Goal: Task Accomplishment & Management: Manage account settings

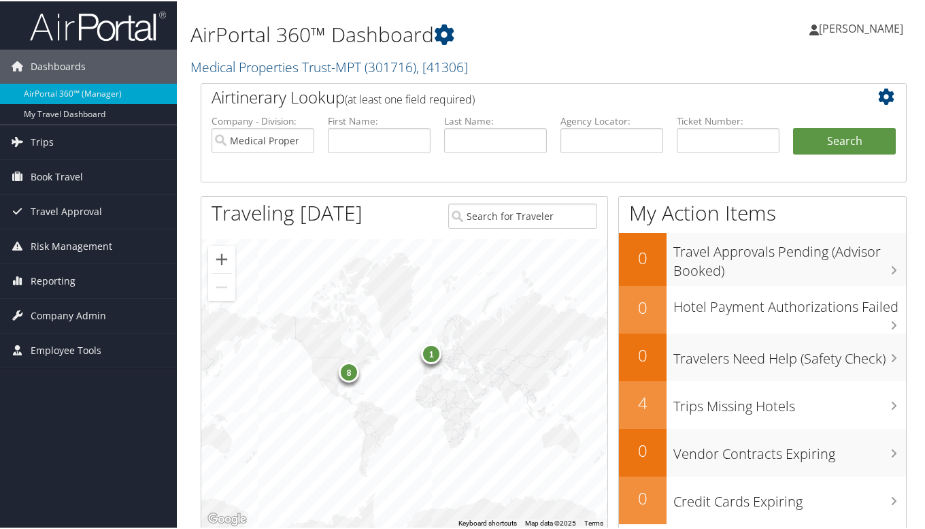
click at [11, 312] on icon at bounding box center [17, 313] width 20 height 20
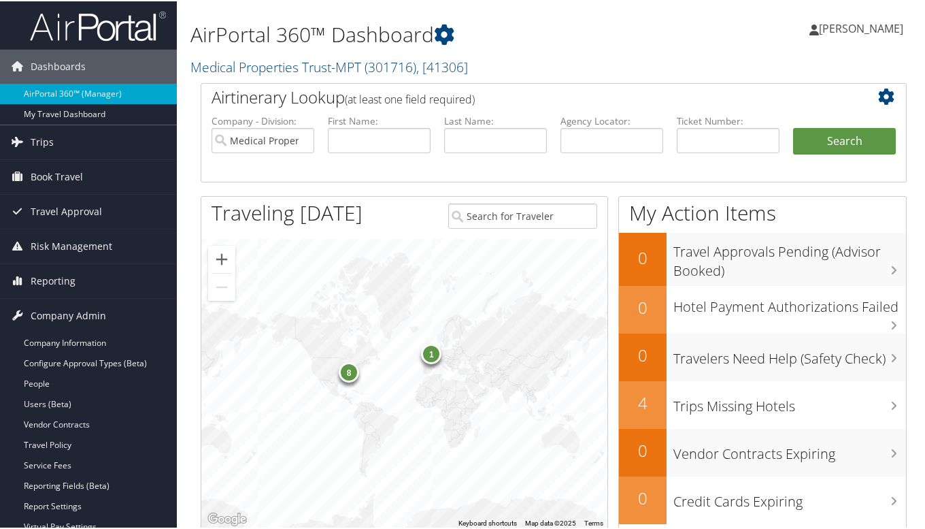
click at [56, 377] on link "People" at bounding box center [88, 382] width 177 height 20
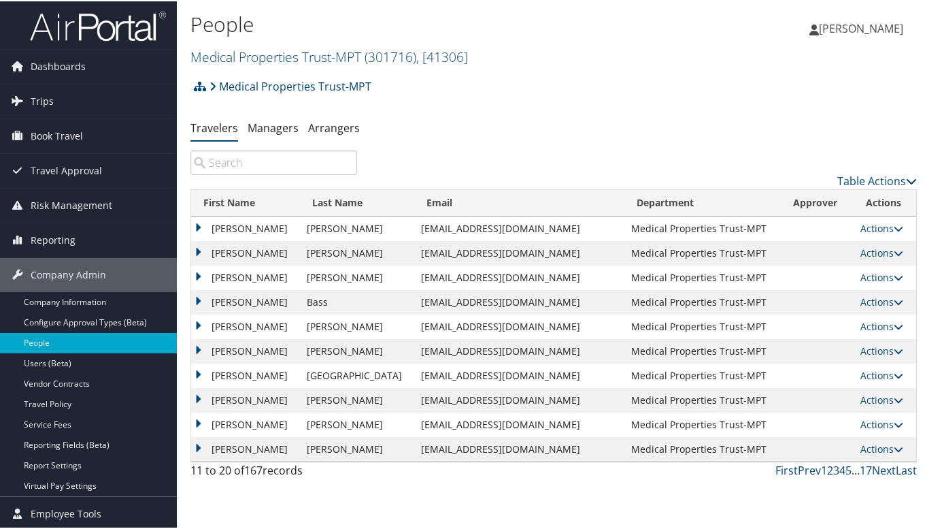
click at [242, 203] on th "First Name" at bounding box center [245, 201] width 109 height 27
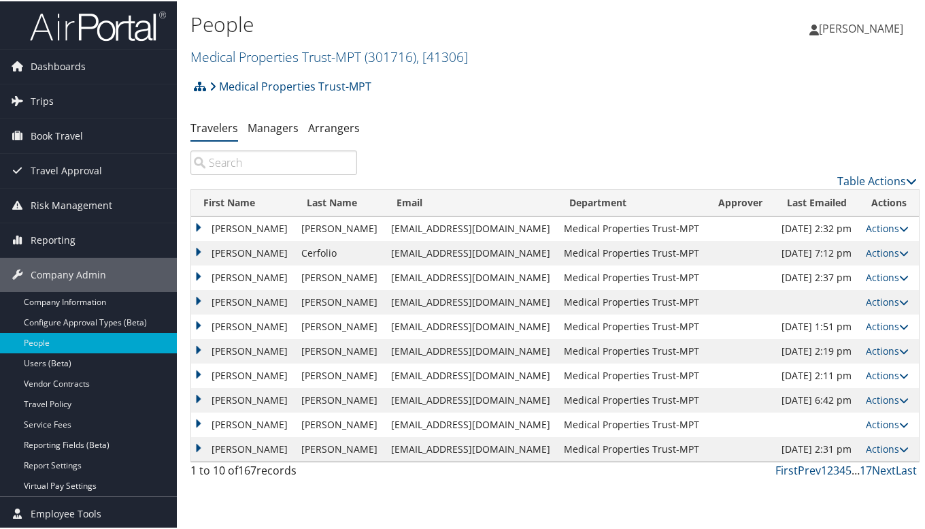
click at [846, 467] on link "5" at bounding box center [849, 468] width 6 height 15
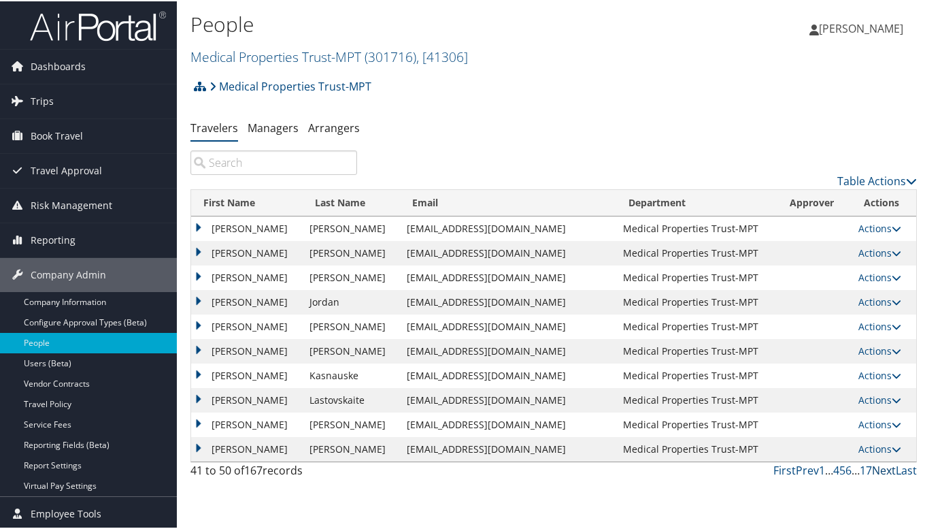
click at [878, 470] on link "Next" at bounding box center [884, 468] width 24 height 15
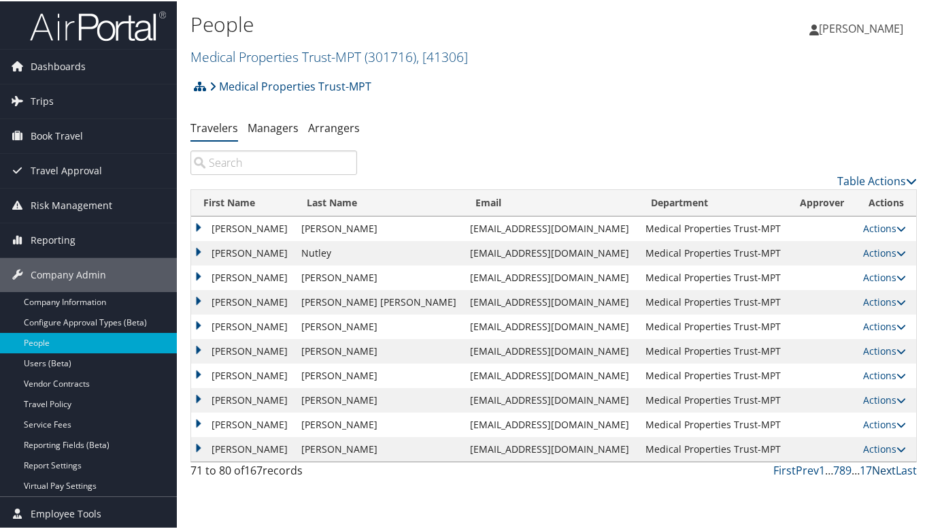
click at [878, 470] on link "Next" at bounding box center [884, 468] width 24 height 15
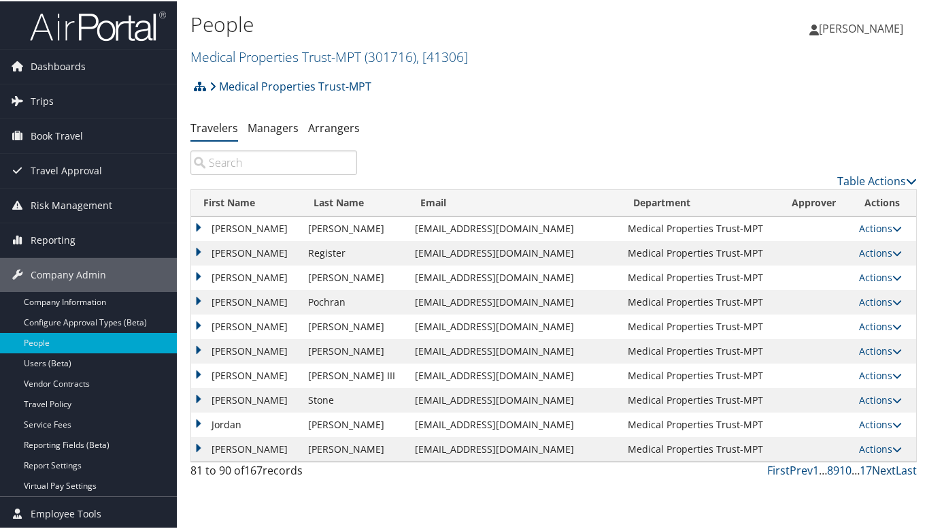
click at [878, 470] on link "Next" at bounding box center [884, 468] width 24 height 15
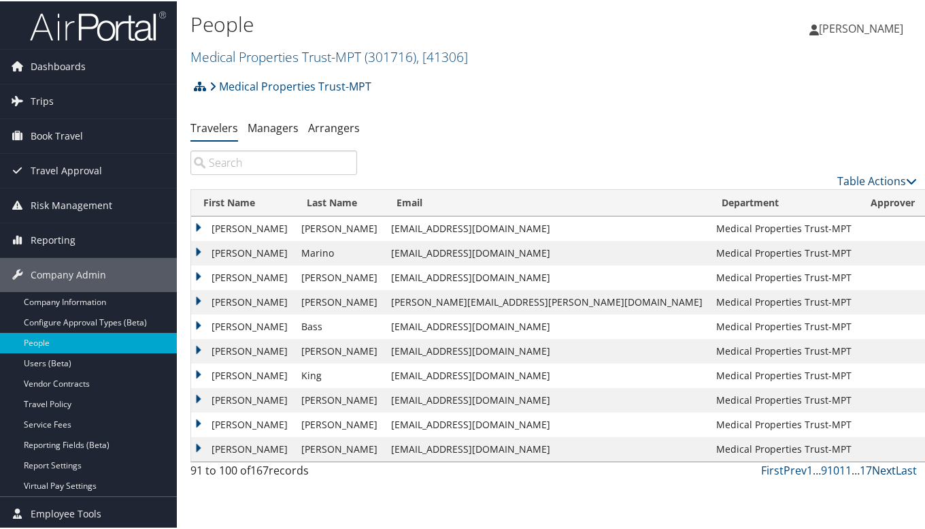
click at [878, 470] on link "Next" at bounding box center [884, 468] width 24 height 15
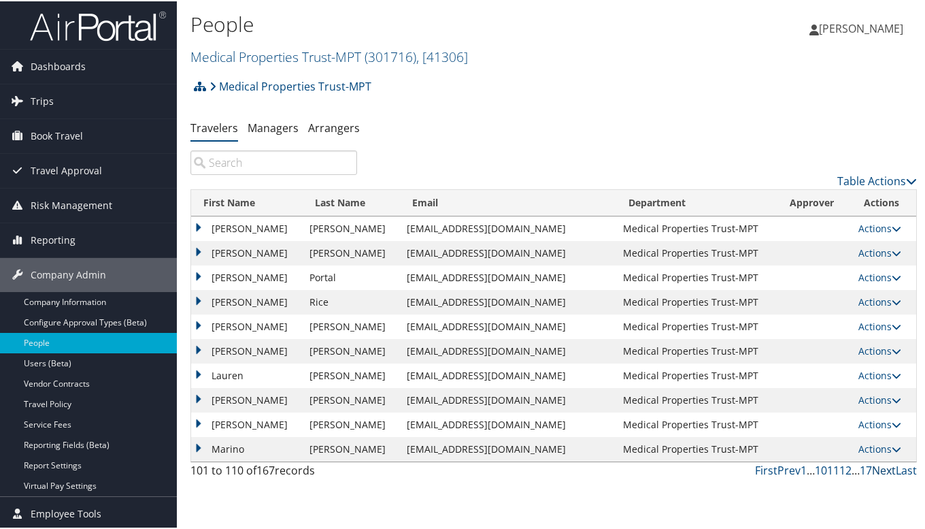
click at [878, 470] on link "Next" at bounding box center [884, 468] width 24 height 15
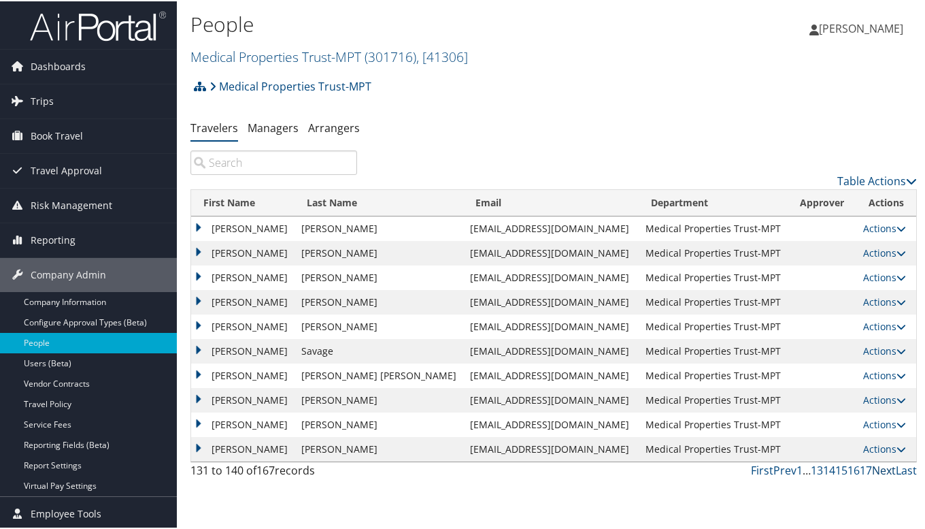
click at [878, 470] on link "Next" at bounding box center [884, 468] width 24 height 15
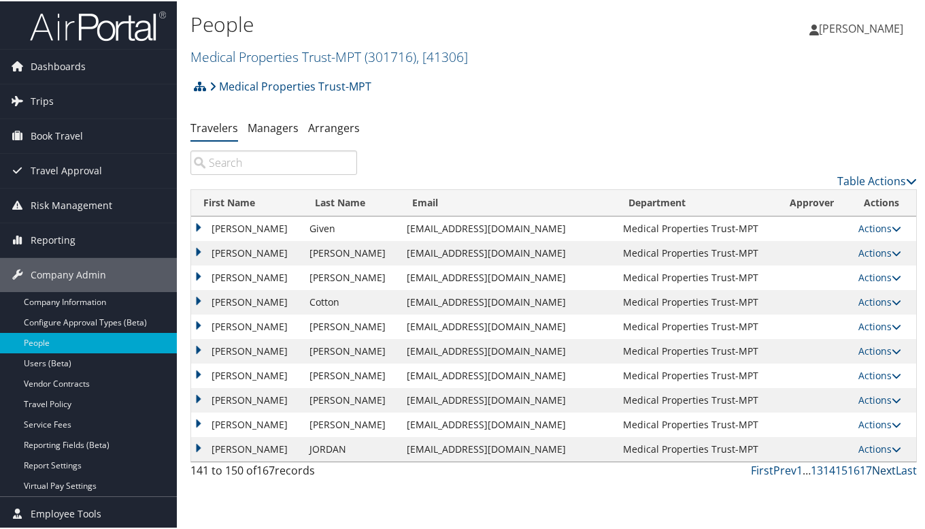
click at [878, 470] on link "Next" at bounding box center [884, 468] width 24 height 15
click at [781, 474] on link "Prev" at bounding box center [785, 468] width 23 height 15
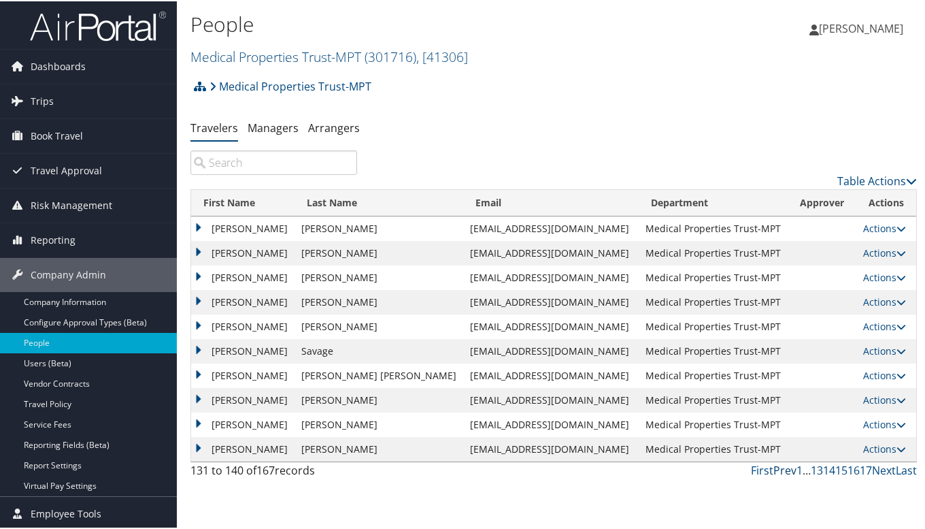
click at [781, 474] on link "Prev" at bounding box center [785, 468] width 23 height 15
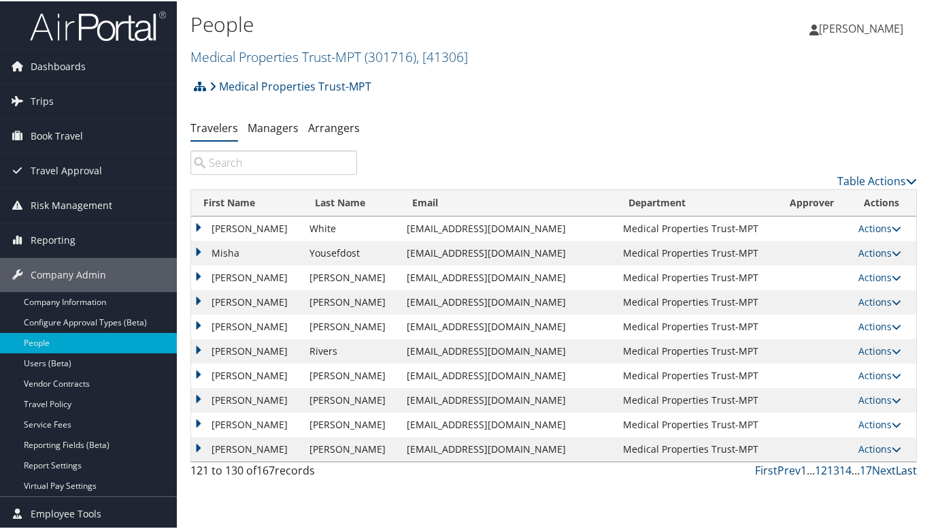
click at [897, 465] on link "Last" at bounding box center [906, 468] width 21 height 15
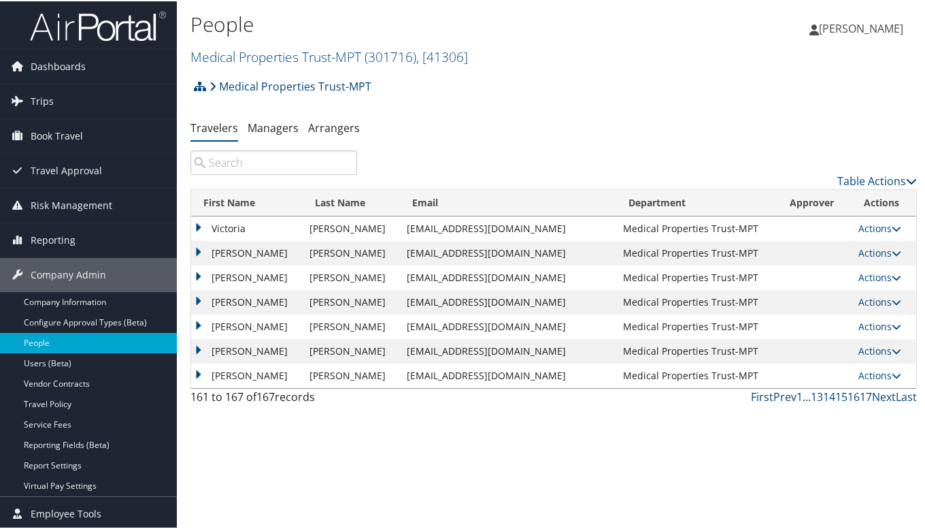
click at [308, 161] on input "search" at bounding box center [273, 161] width 167 height 24
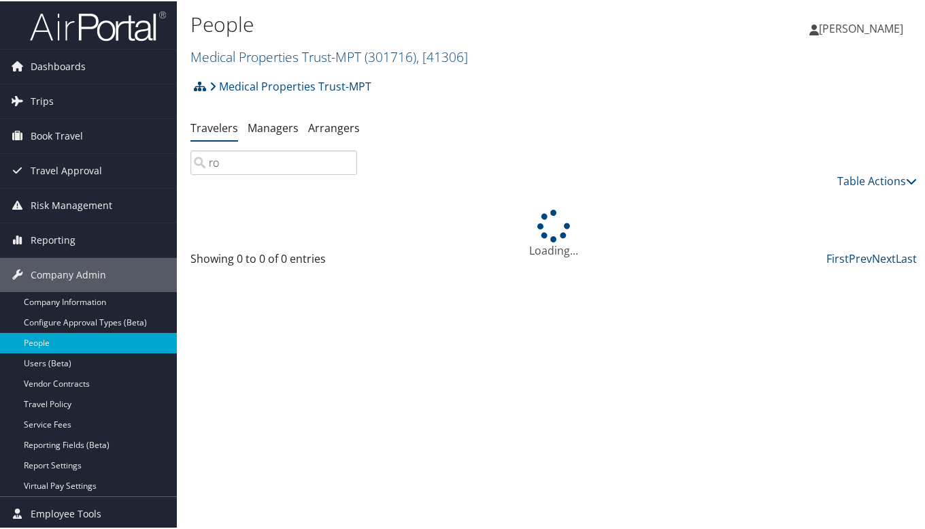
type input "r"
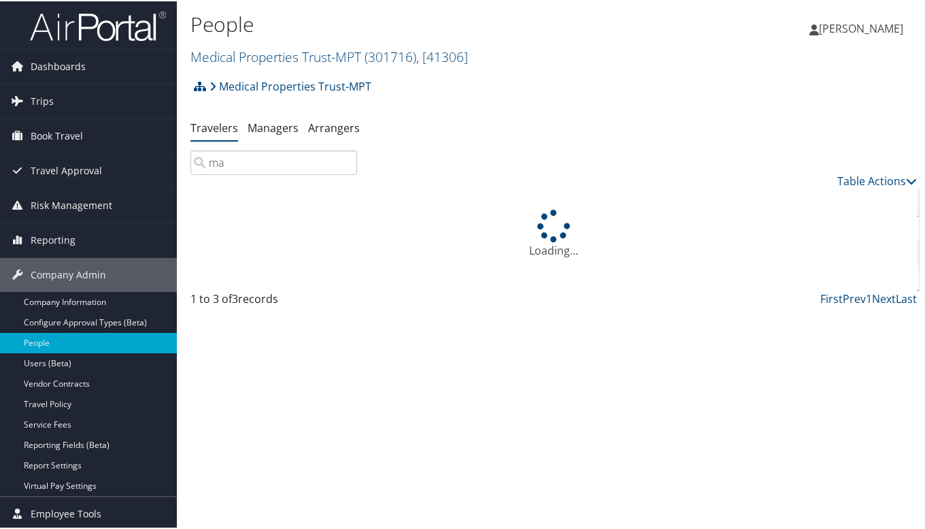
type input "m"
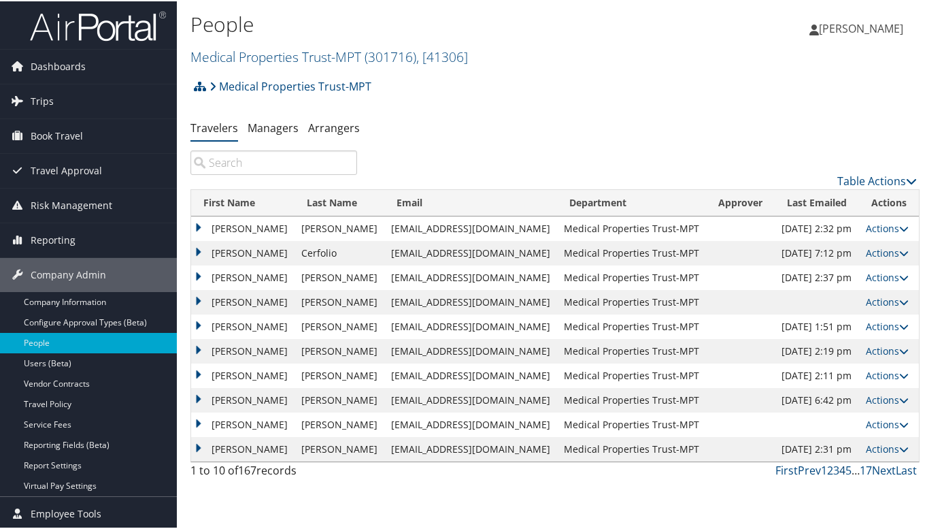
click at [840, 469] on link "4" at bounding box center [843, 468] width 6 height 15
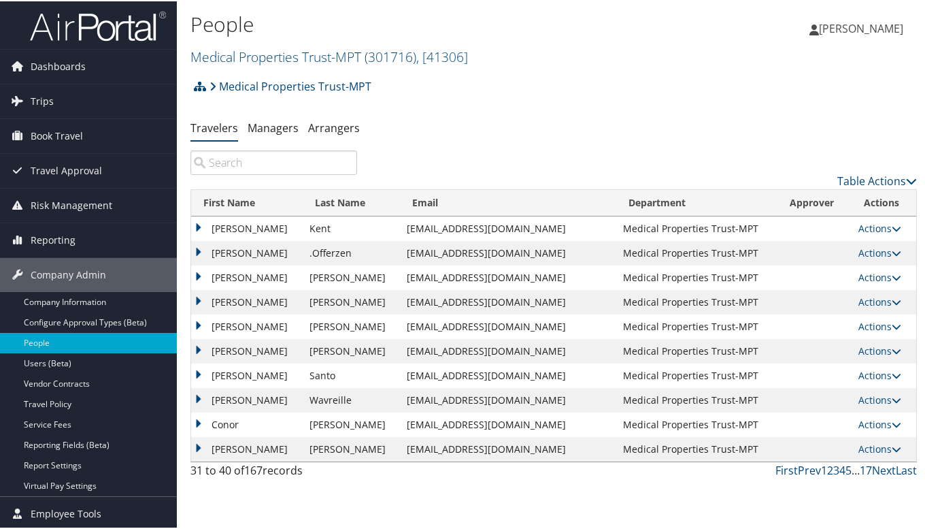
click at [846, 466] on link "5" at bounding box center [849, 468] width 6 height 15
click at [874, 467] on link "Next" at bounding box center [884, 468] width 24 height 15
drag, startPoint x: 874, startPoint y: 467, endPoint x: 331, endPoint y: 524, distance: 546.6
click at [331, 524] on div "People Medical Properties Trust-MPT ( 301716 ) , [ 41306 ] Medical Properties T…" at bounding box center [554, 264] width 754 height 529
click at [205, 391] on td "[PERSON_NAME]" at bounding box center [247, 398] width 112 height 24
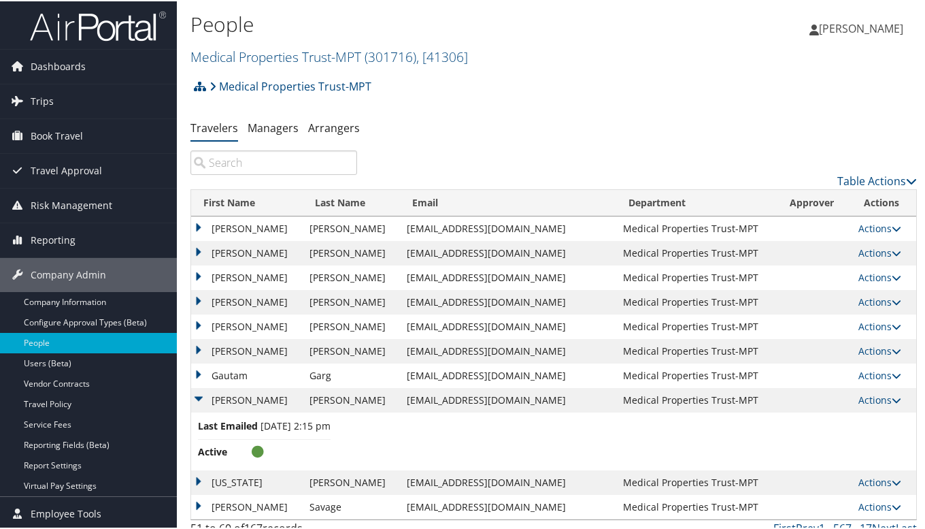
click at [892, 396] on icon at bounding box center [897, 399] width 10 height 10
click at [835, 442] on link "View Profile" at bounding box center [826, 442] width 125 height 23
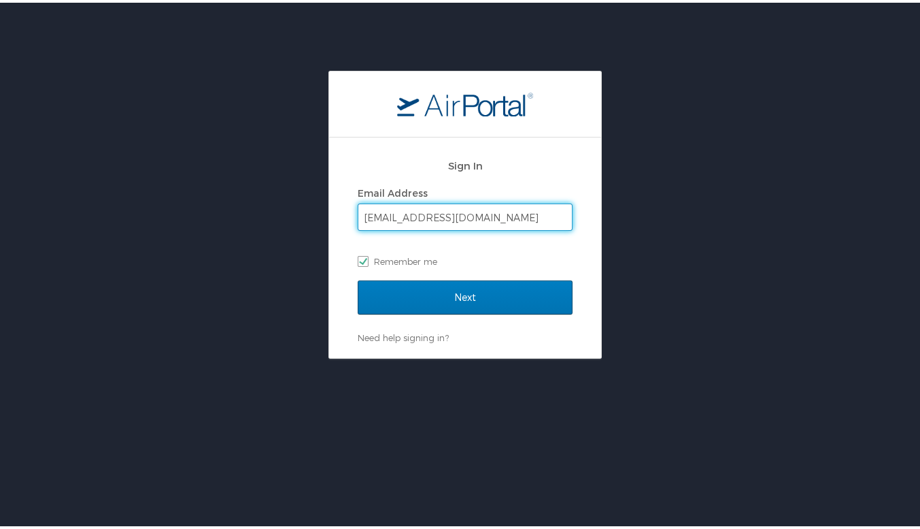
click at [452, 211] on input "[EMAIL_ADDRESS][DOMAIN_NAME]" at bounding box center [466, 214] width 214 height 26
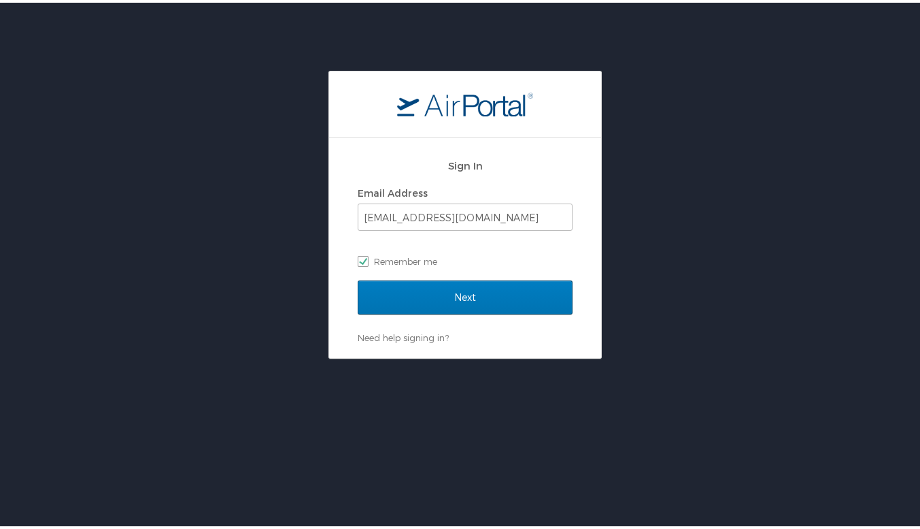
click at [447, 275] on div "Sign In Email Address [EMAIL_ADDRESS][DOMAIN_NAME] Remember me" at bounding box center [465, 213] width 215 height 131
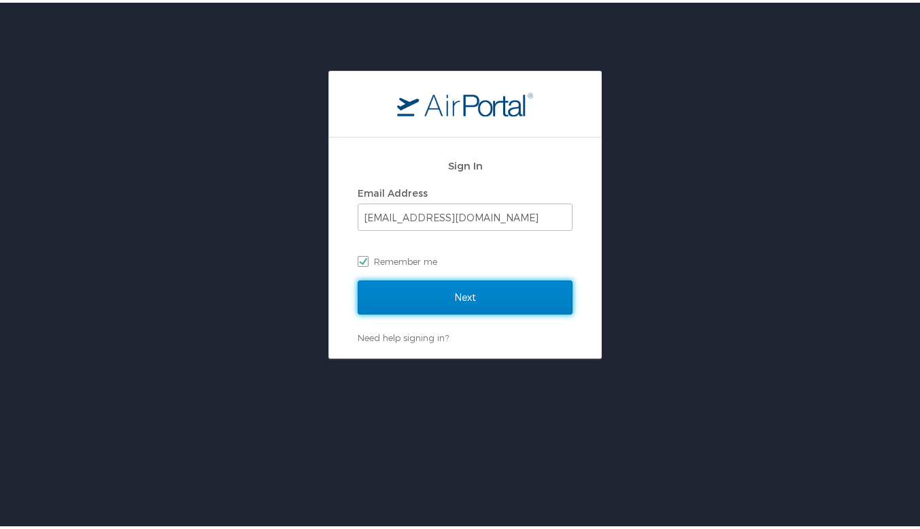
click at [447, 286] on input "Next" at bounding box center [465, 295] width 215 height 34
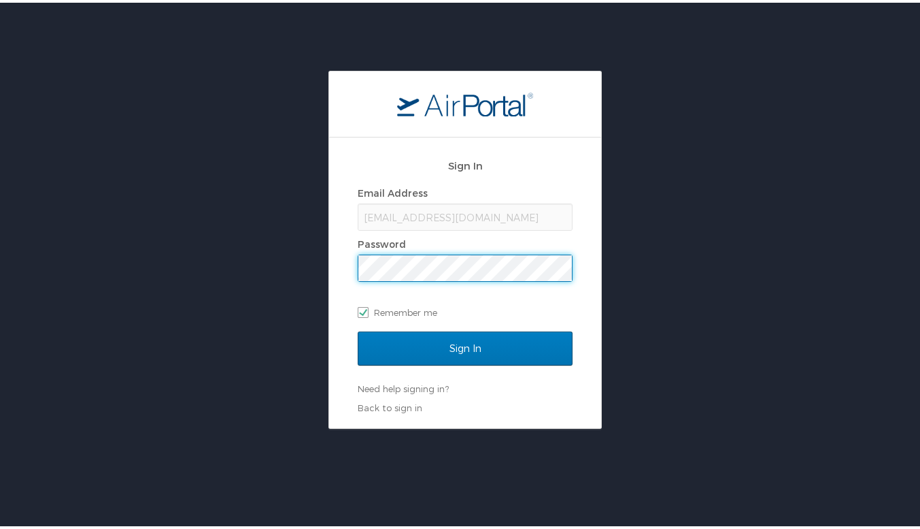
click at [358, 329] on input "Sign In" at bounding box center [465, 346] width 215 height 34
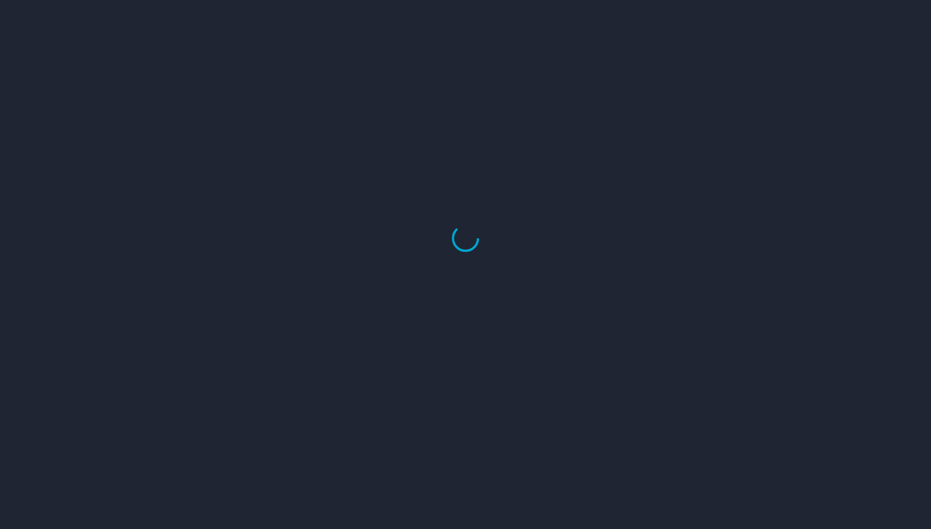
select select "US"
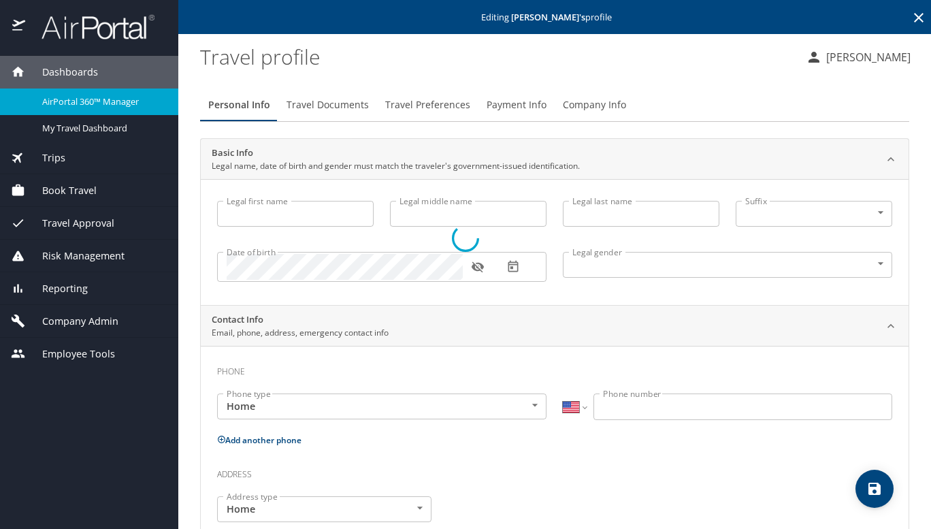
type input "George"
type input "William"
type input "Carlis"
type input "Male"
select select "US"
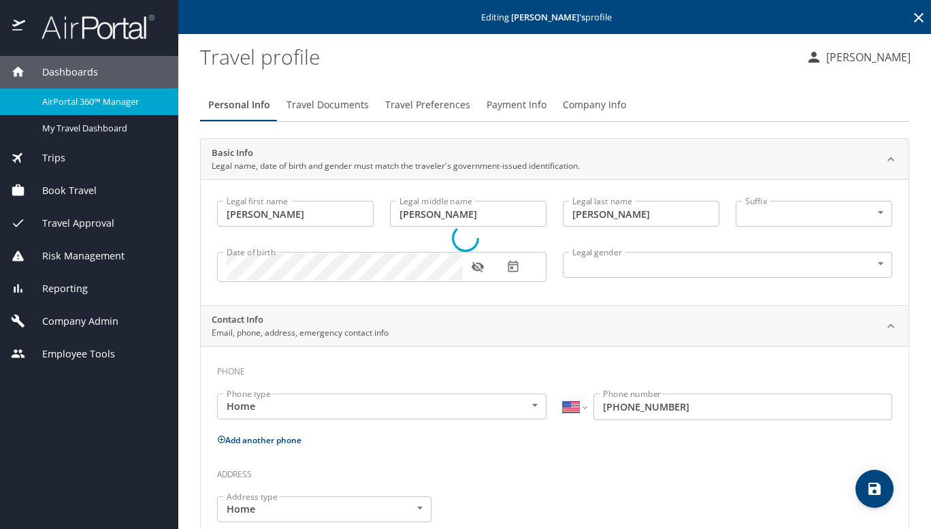
select select "EG"
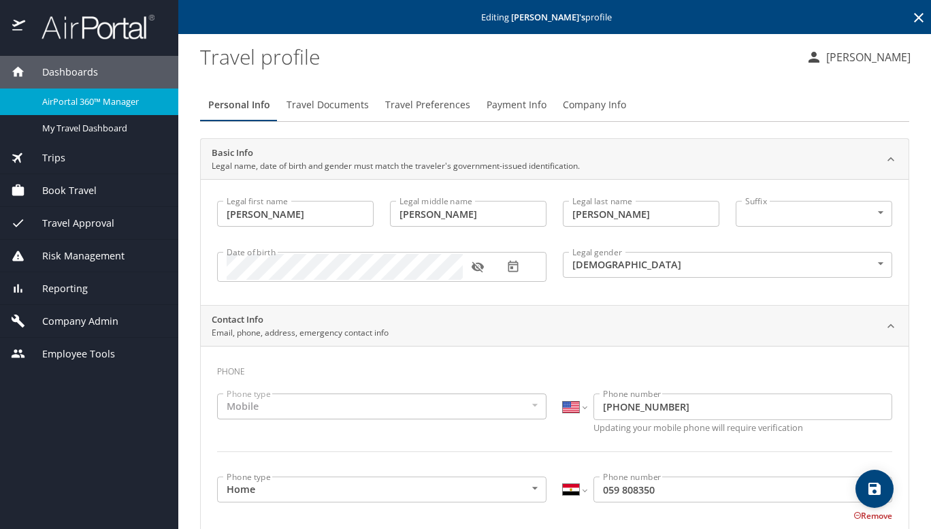
click at [516, 107] on span "Payment Info" at bounding box center [516, 105] width 60 height 17
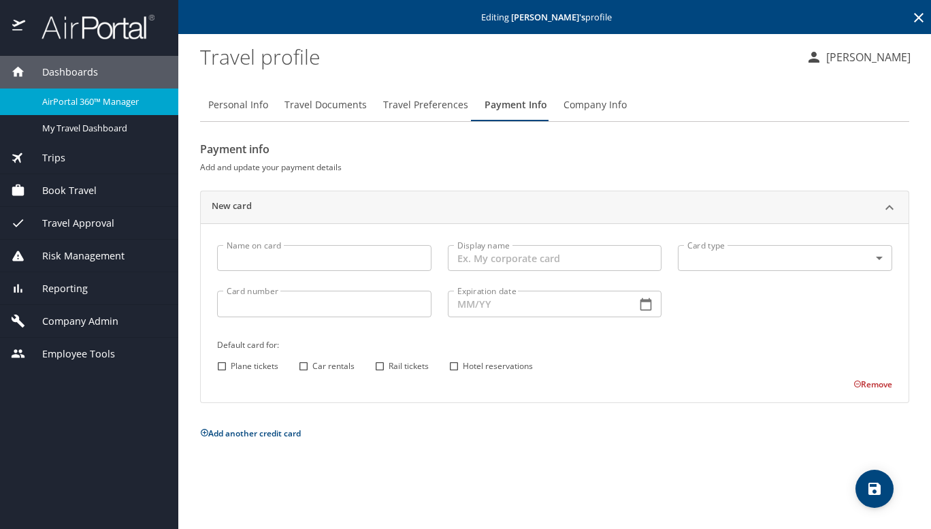
click at [246, 110] on span "Personal Info" at bounding box center [238, 105] width 60 height 17
select select "US"
select select "EG"
select select "US"
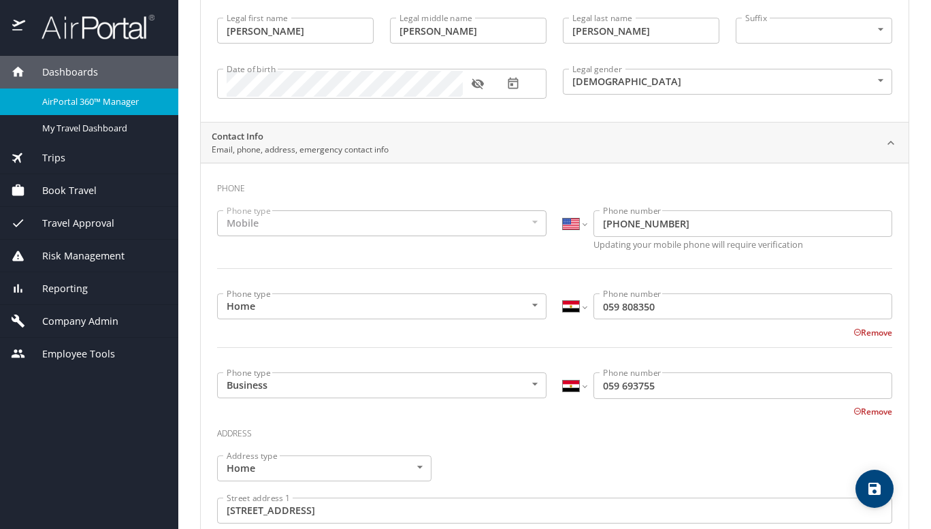
scroll to position [36, 0]
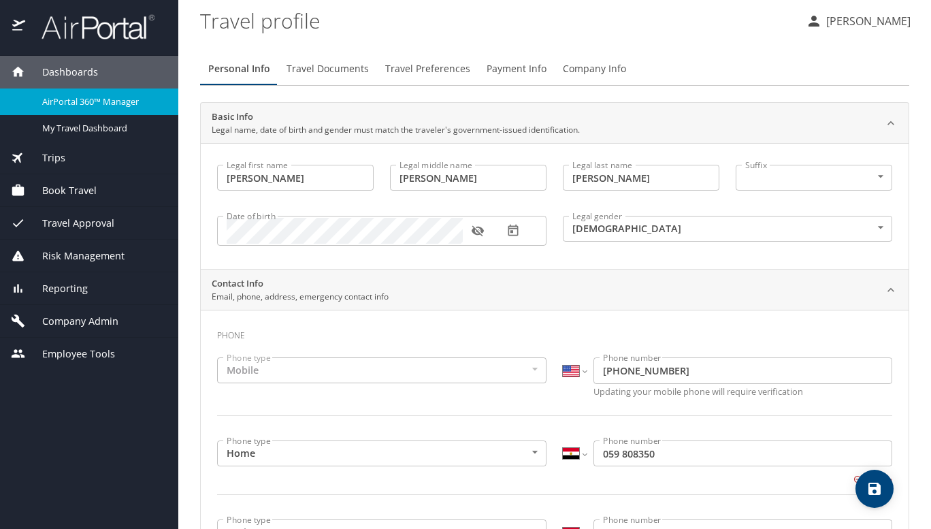
click at [433, 71] on span "Travel Preferences" at bounding box center [427, 69] width 85 height 17
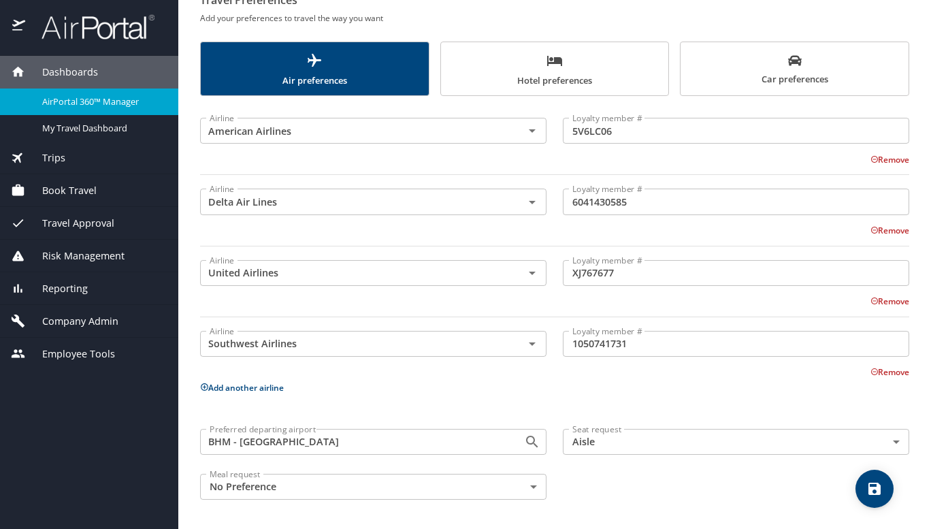
scroll to position [0, 0]
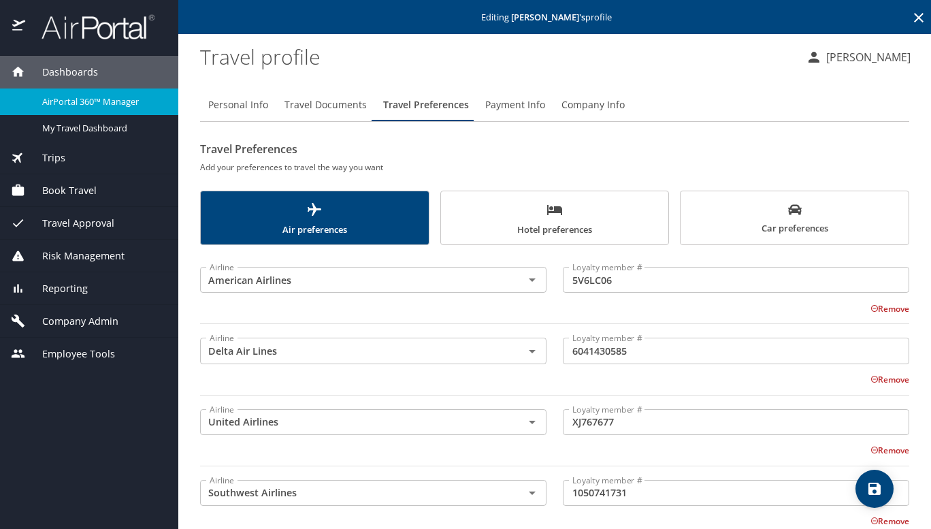
click at [356, 102] on span "Travel Documents" at bounding box center [325, 105] width 82 height 17
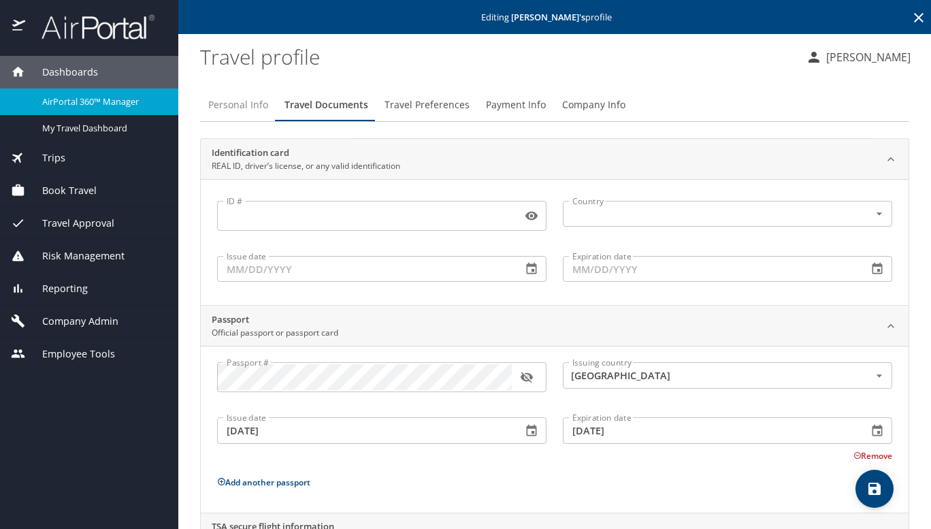
click at [216, 105] on span "Personal Info" at bounding box center [238, 105] width 60 height 17
select select "US"
select select "EG"
select select "US"
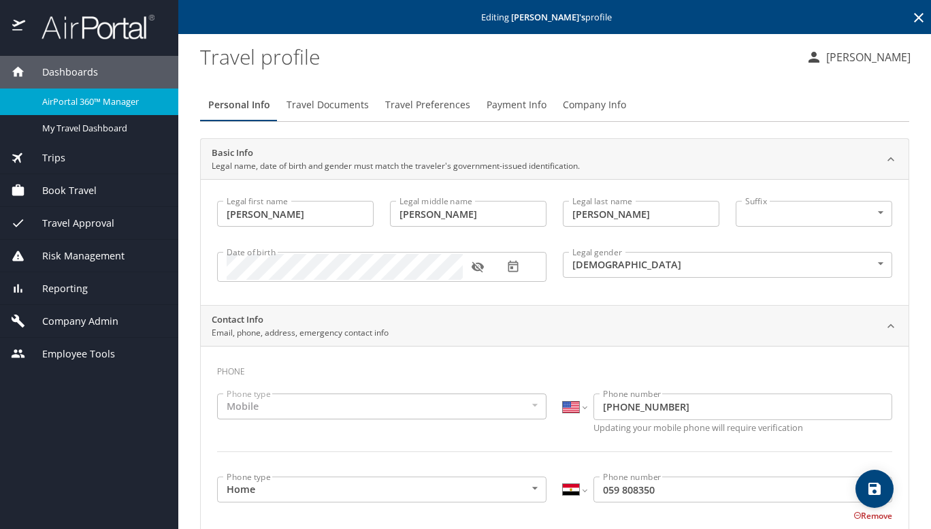
click at [514, 106] on span "Payment Info" at bounding box center [516, 105] width 60 height 17
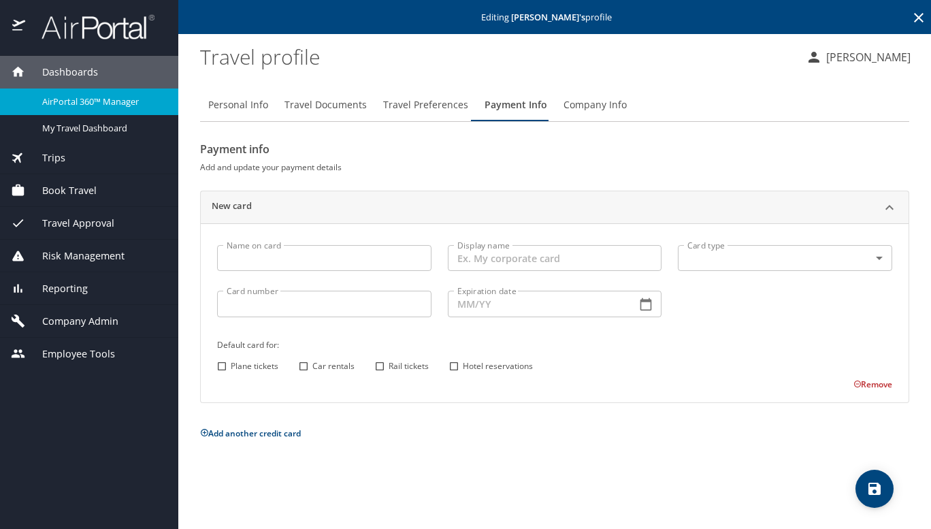
click at [917, 20] on icon at bounding box center [918, 18] width 16 height 16
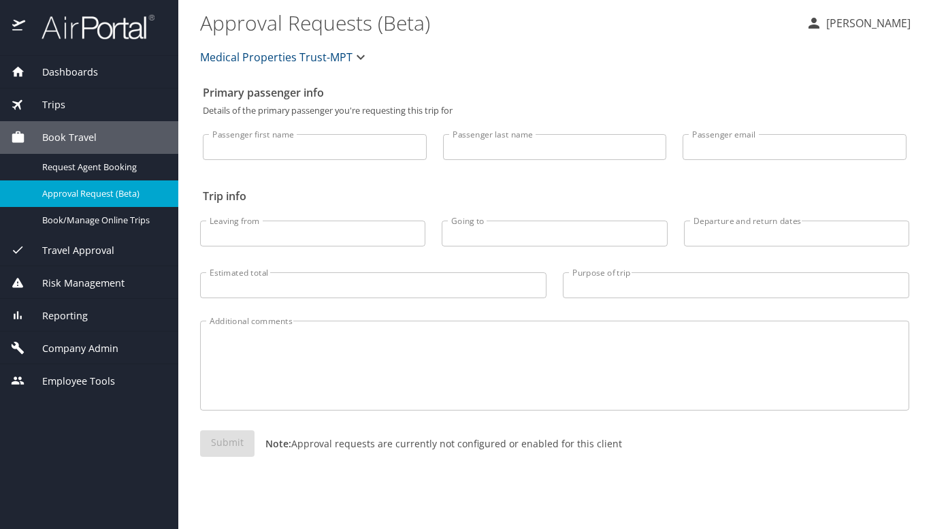
click at [74, 341] on span "Company Admin" at bounding box center [71, 348] width 93 height 15
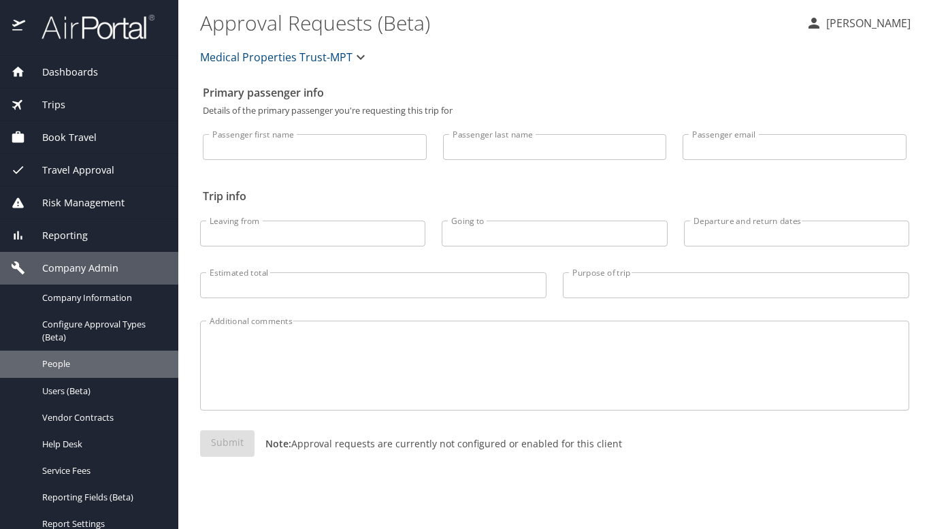
click at [98, 359] on span "People" at bounding box center [102, 363] width 120 height 13
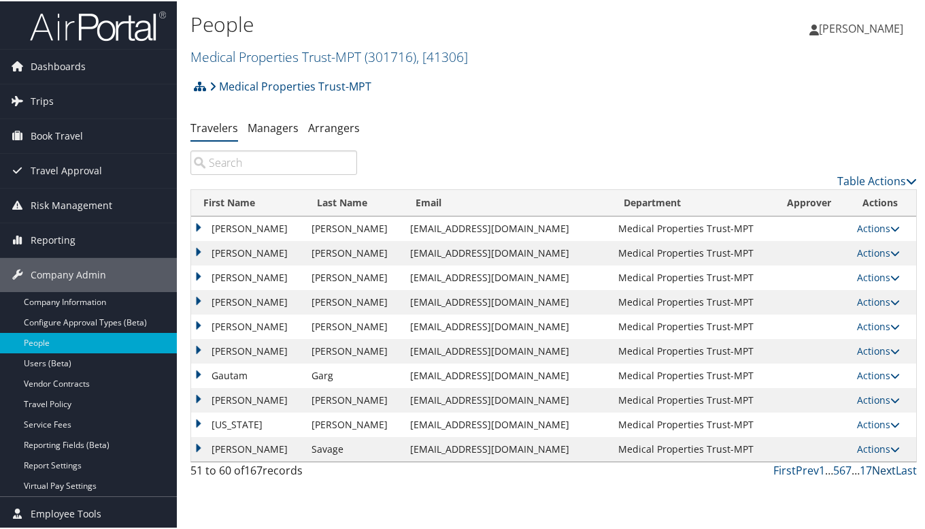
click at [880, 466] on link "Next" at bounding box center [884, 468] width 24 height 15
click at [872, 468] on link "Next" at bounding box center [884, 468] width 24 height 15
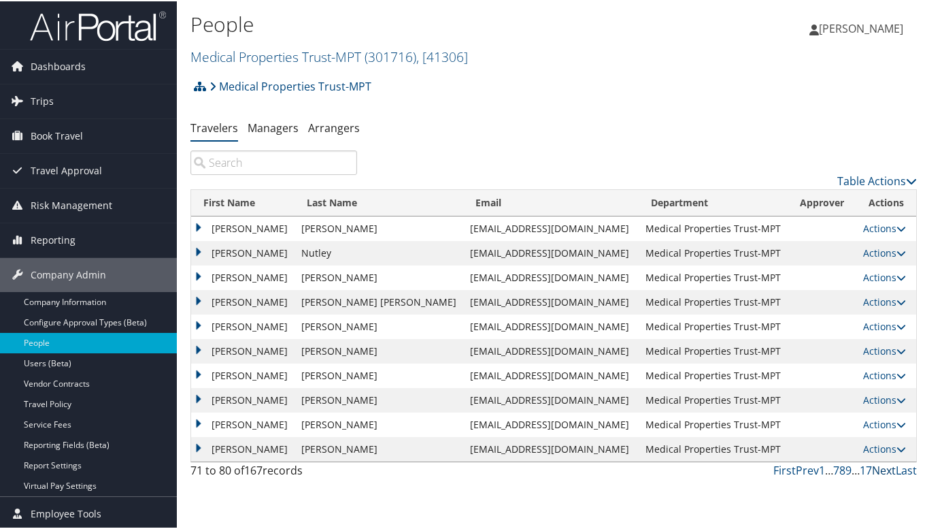
click at [872, 468] on link "Next" at bounding box center [884, 468] width 24 height 15
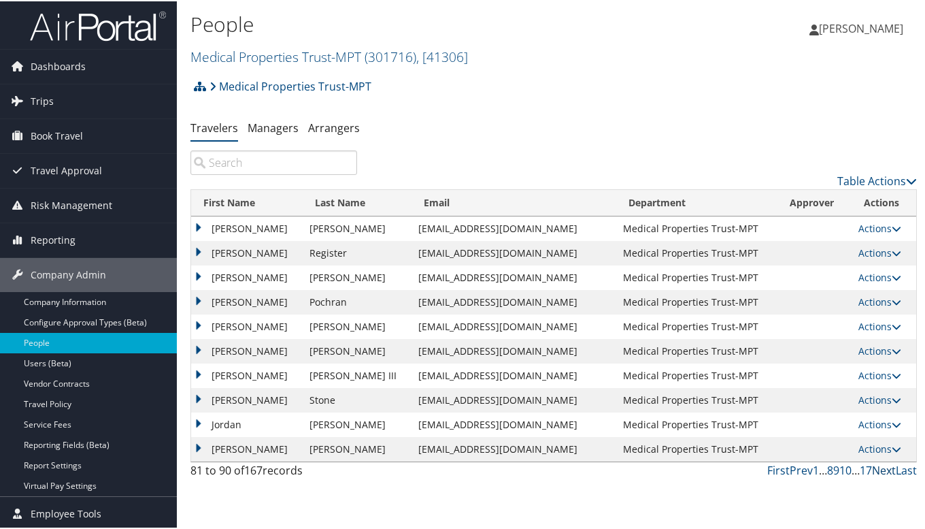
click at [872, 468] on link "Next" at bounding box center [884, 468] width 24 height 15
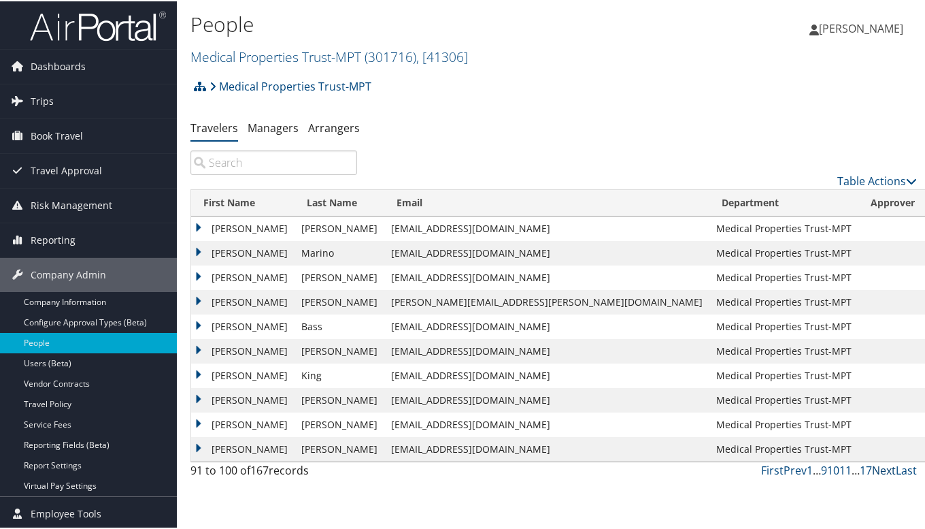
click at [872, 468] on link "Next" at bounding box center [884, 468] width 24 height 15
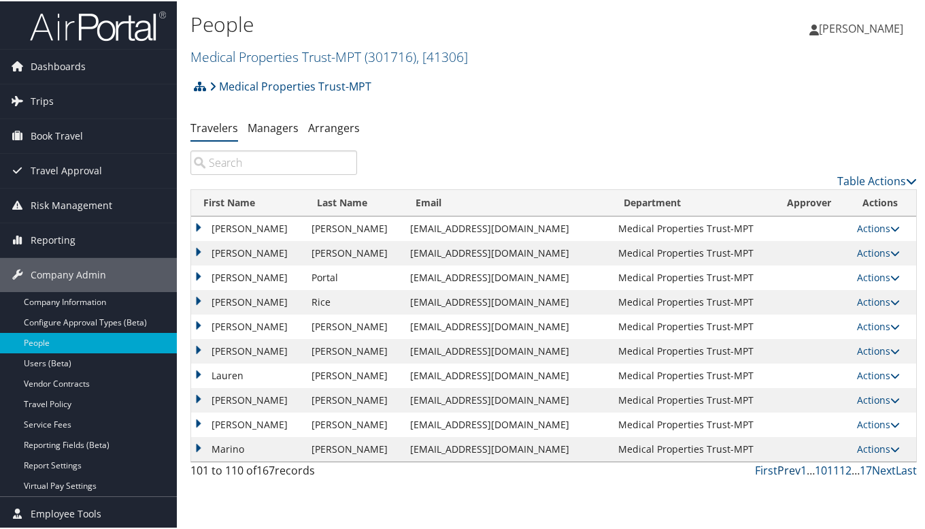
click at [786, 465] on link "Prev" at bounding box center [789, 468] width 23 height 15
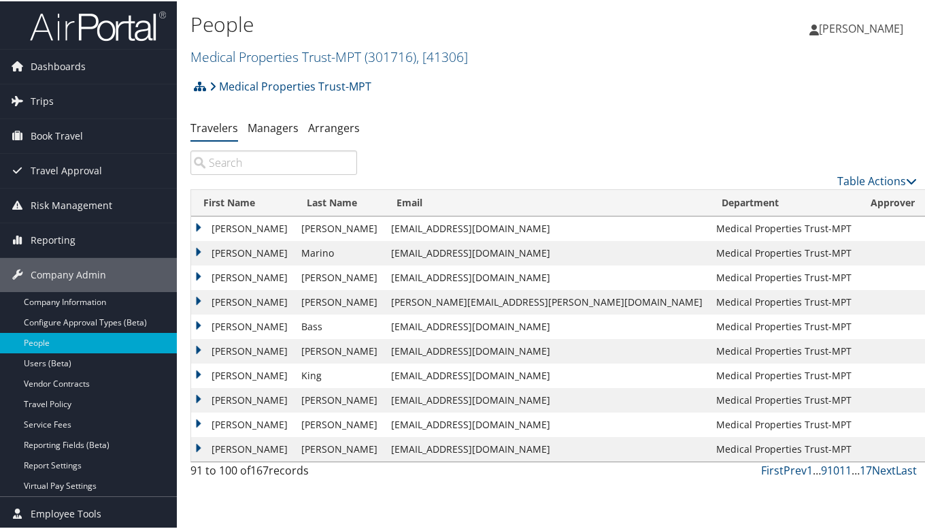
click at [265, 163] on input "search" at bounding box center [273, 161] width 167 height 24
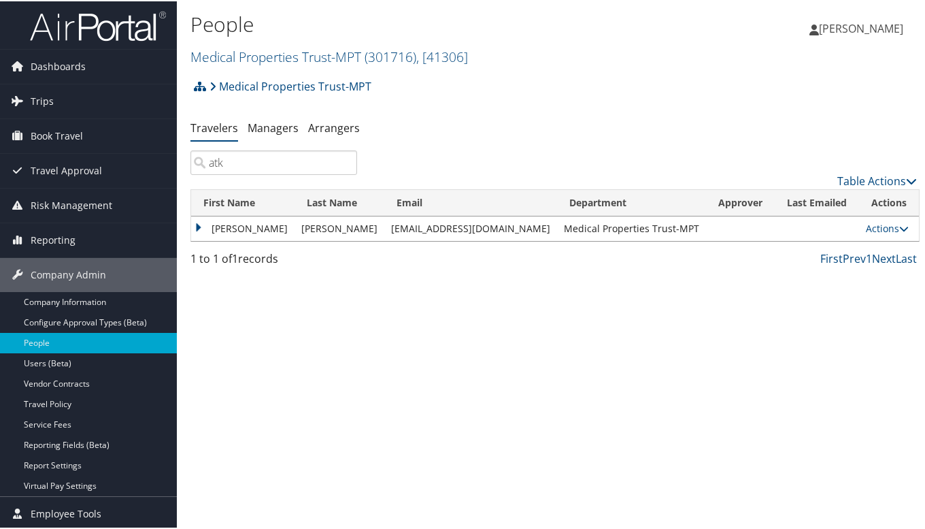
type input "atk"
click at [202, 223] on td "[PERSON_NAME]" at bounding box center [242, 227] width 103 height 24
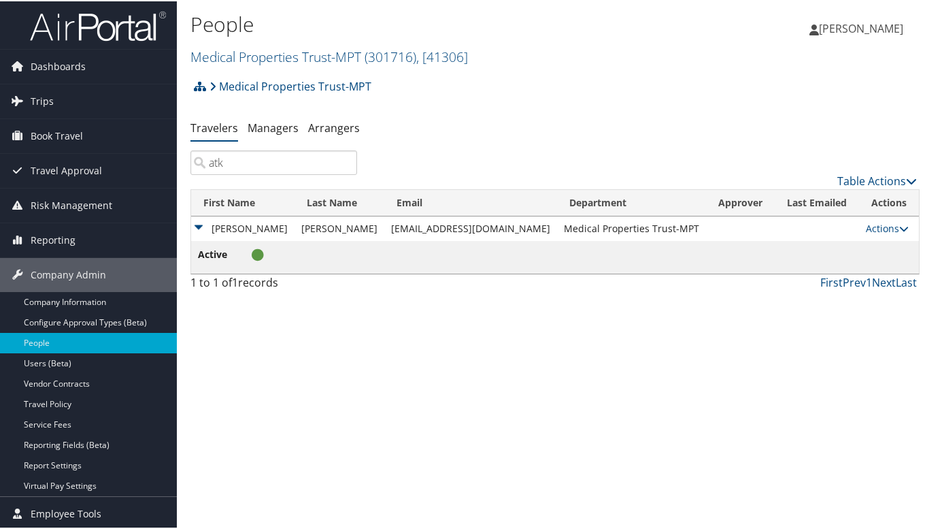
click at [883, 223] on link "Actions" at bounding box center [887, 226] width 43 height 13
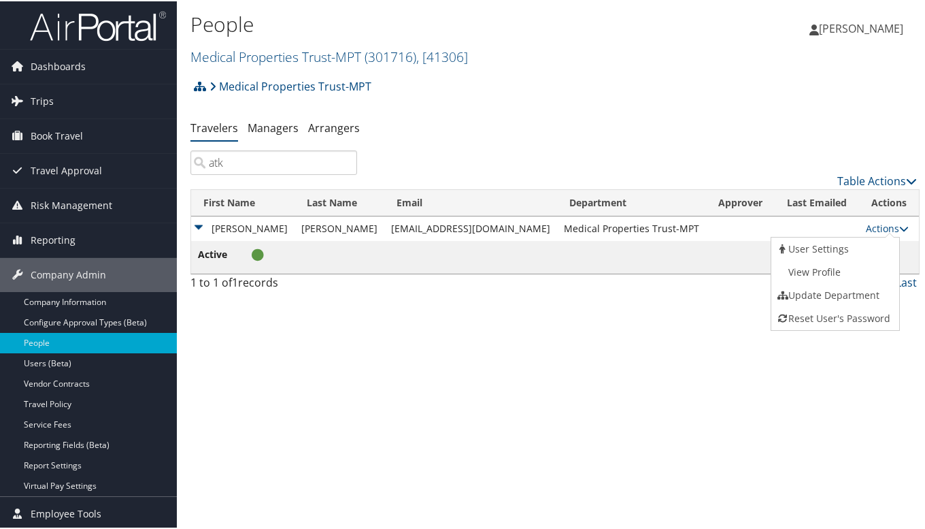
click at [850, 265] on link "View Profile" at bounding box center [833, 270] width 125 height 23
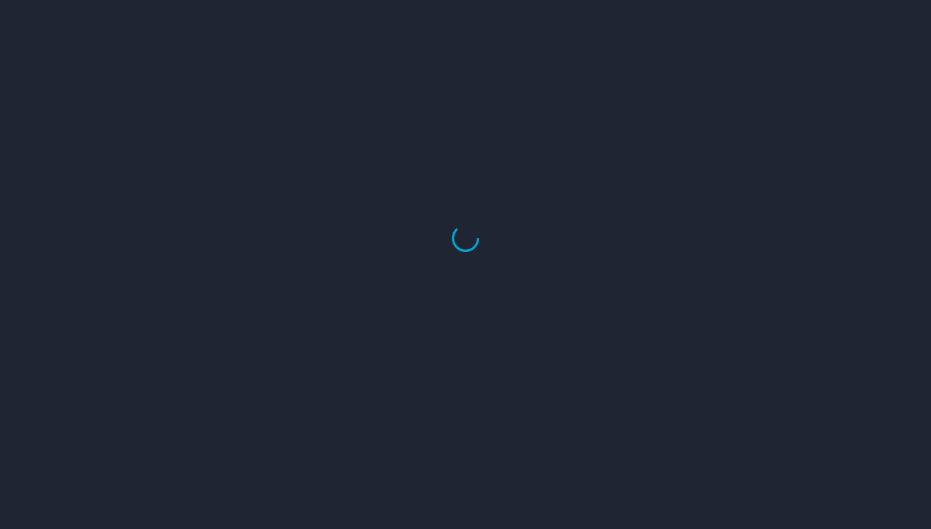
select select "US"
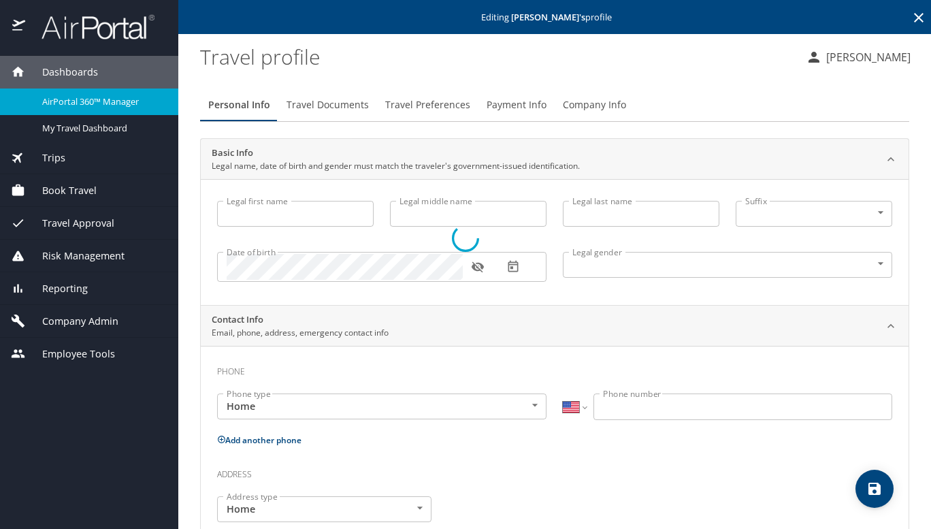
type input "[PERSON_NAME]"
type input "[DEMOGRAPHIC_DATA]"
select select "US"
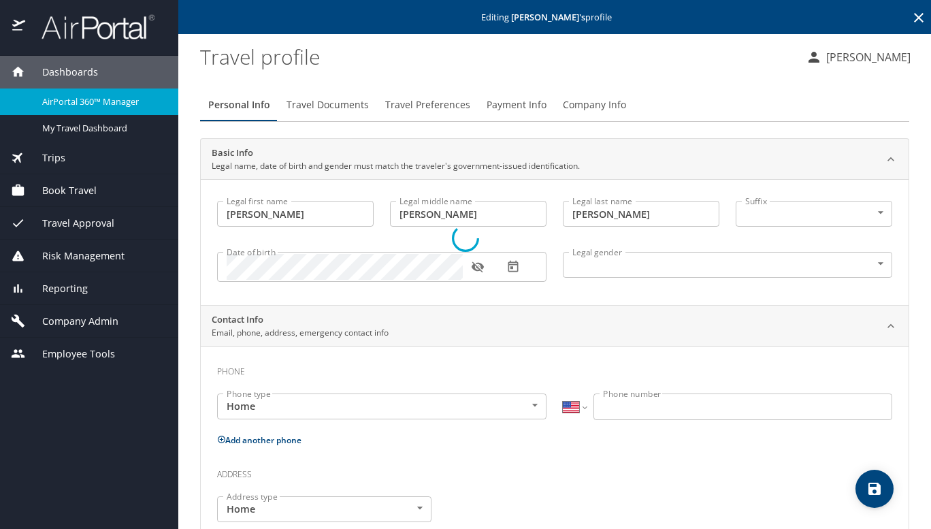
select select "US"
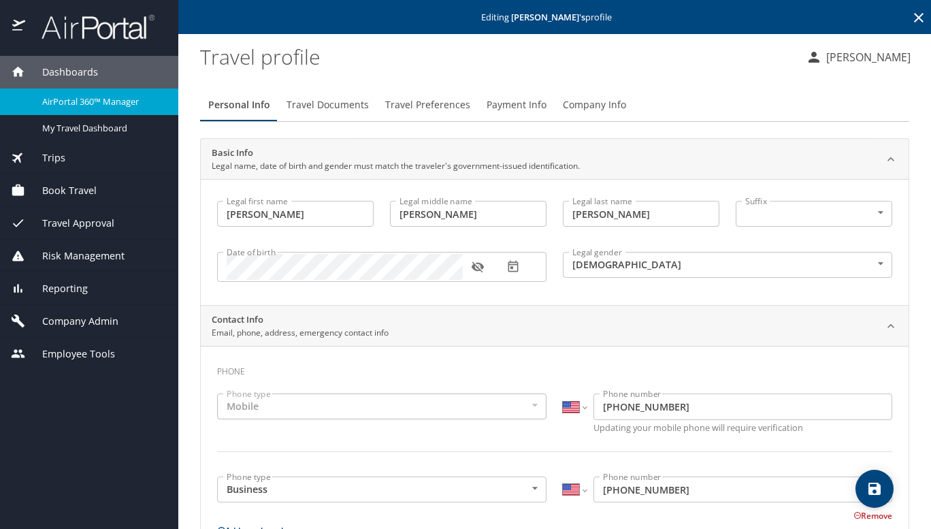
click at [501, 100] on span "Payment Info" at bounding box center [516, 105] width 60 height 17
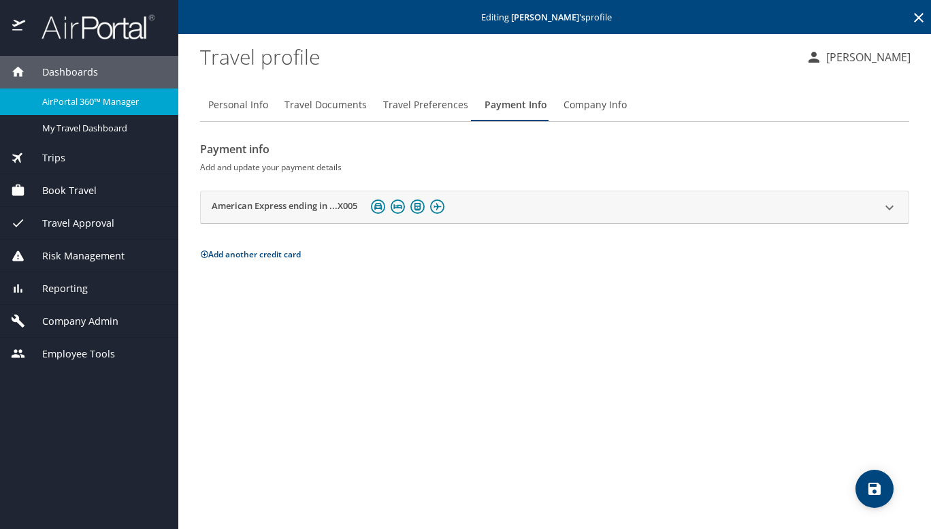
click at [422, 101] on span "Travel Preferences" at bounding box center [425, 105] width 85 height 17
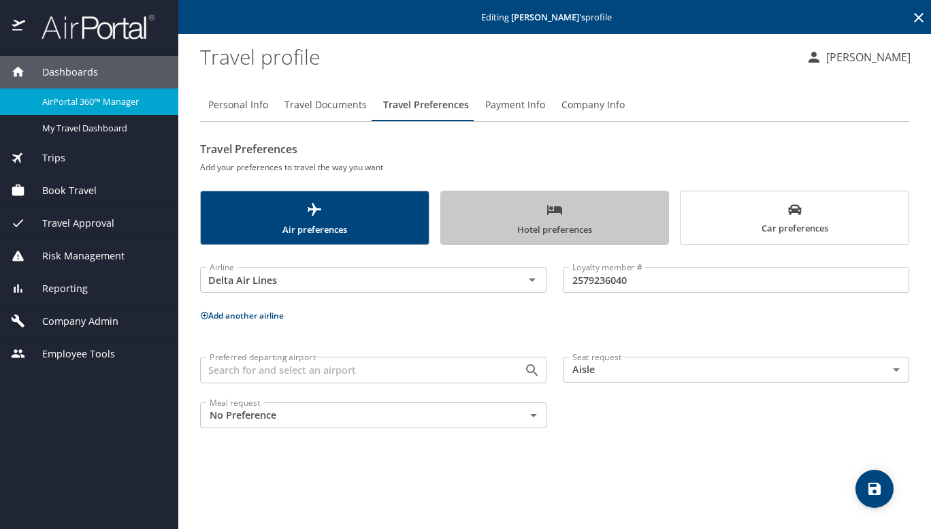
click at [560, 197] on button "Hotel preferences" at bounding box center [554, 217] width 229 height 54
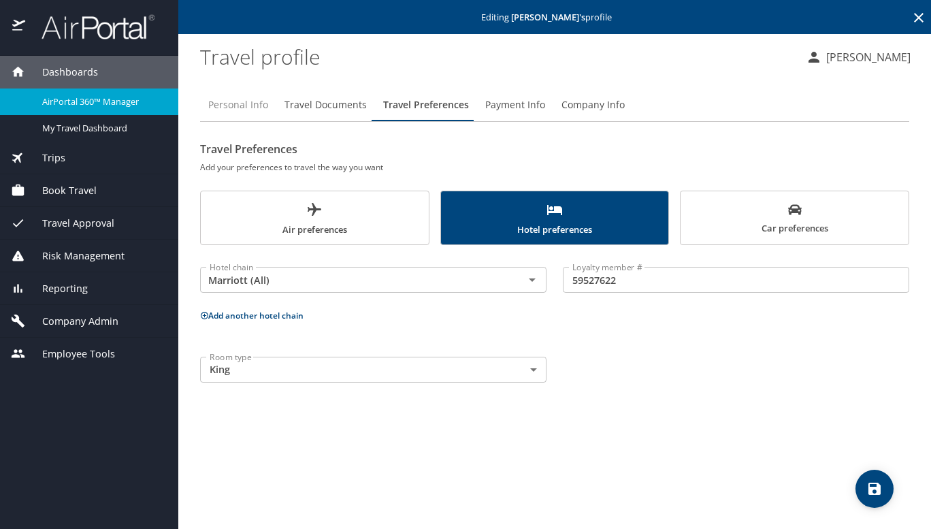
click at [254, 109] on span "Personal Info" at bounding box center [238, 105] width 60 height 17
select select "US"
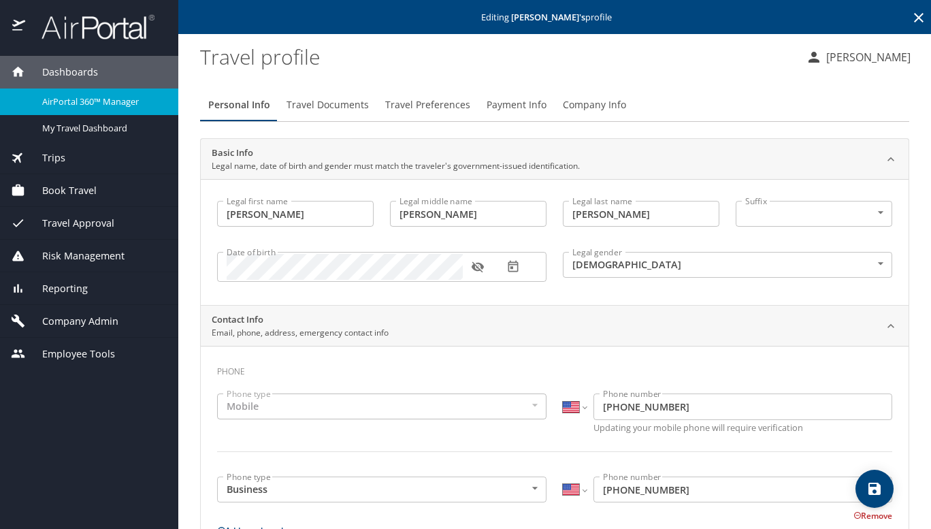
click at [914, 20] on icon at bounding box center [918, 18] width 16 height 16
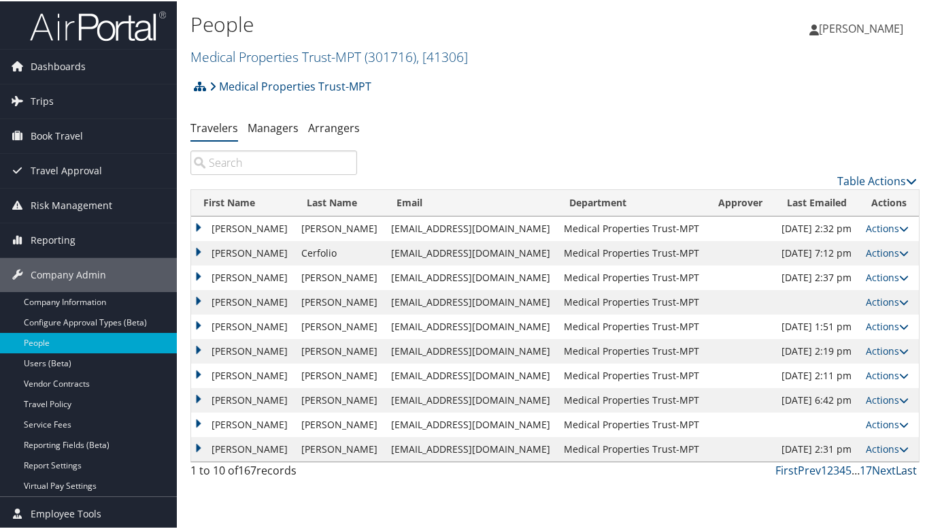
click at [901, 467] on link "Last" at bounding box center [906, 468] width 21 height 15
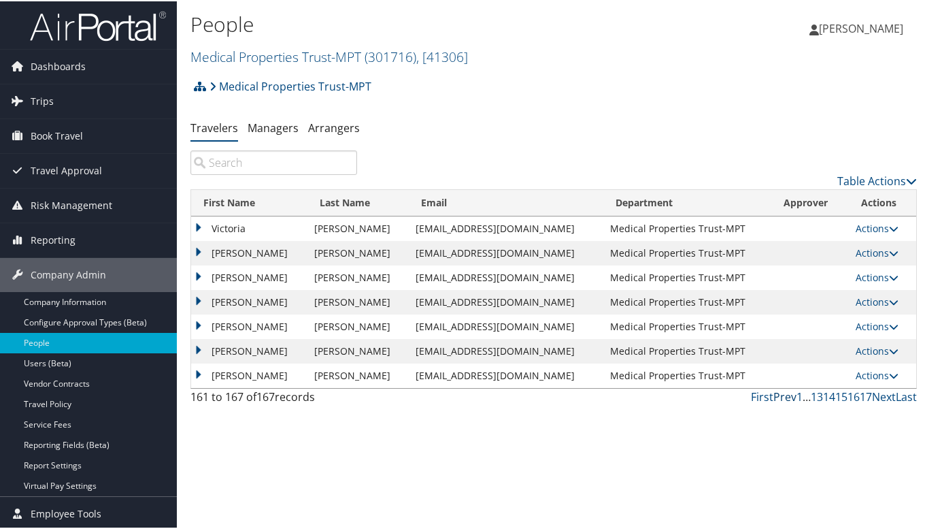
click at [785, 392] on link "Prev" at bounding box center [785, 395] width 23 height 15
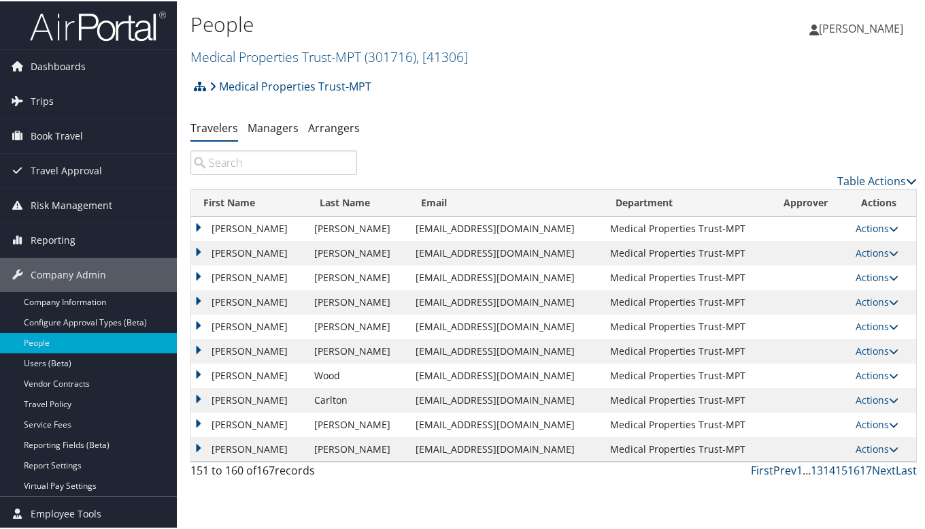
click at [780, 471] on link "Prev" at bounding box center [785, 468] width 23 height 15
click at [880, 467] on link "Next" at bounding box center [884, 468] width 24 height 15
click at [198, 225] on td "Stephen" at bounding box center [249, 227] width 116 height 24
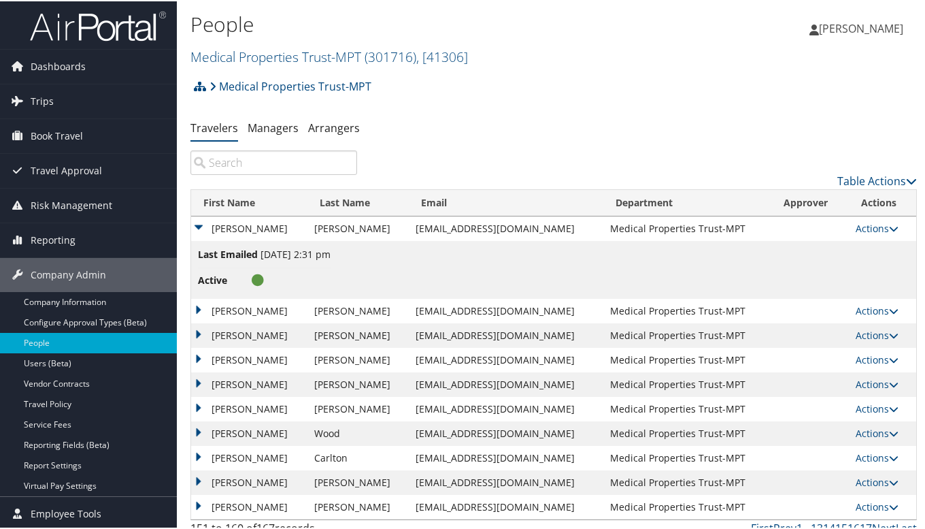
click at [883, 221] on link "Actions" at bounding box center [877, 226] width 43 height 13
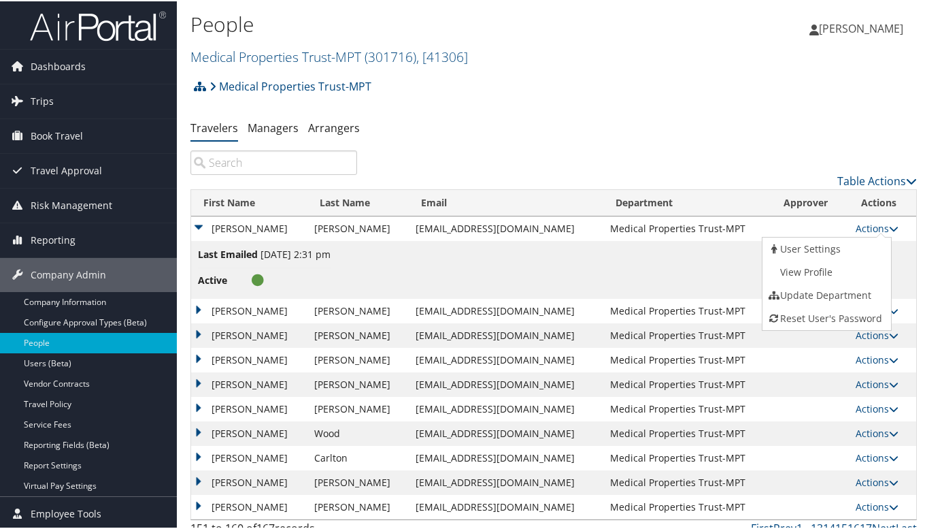
click at [831, 264] on link "View Profile" at bounding box center [825, 270] width 125 height 23
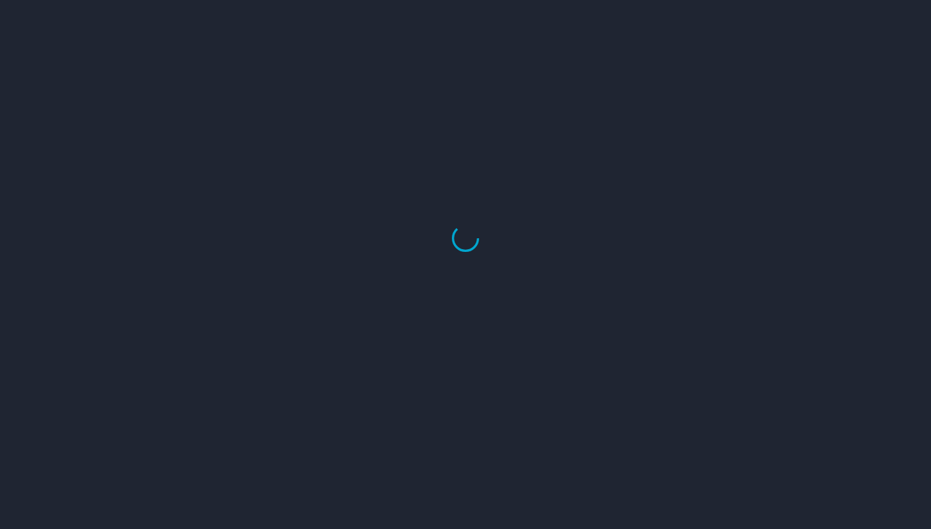
select select "US"
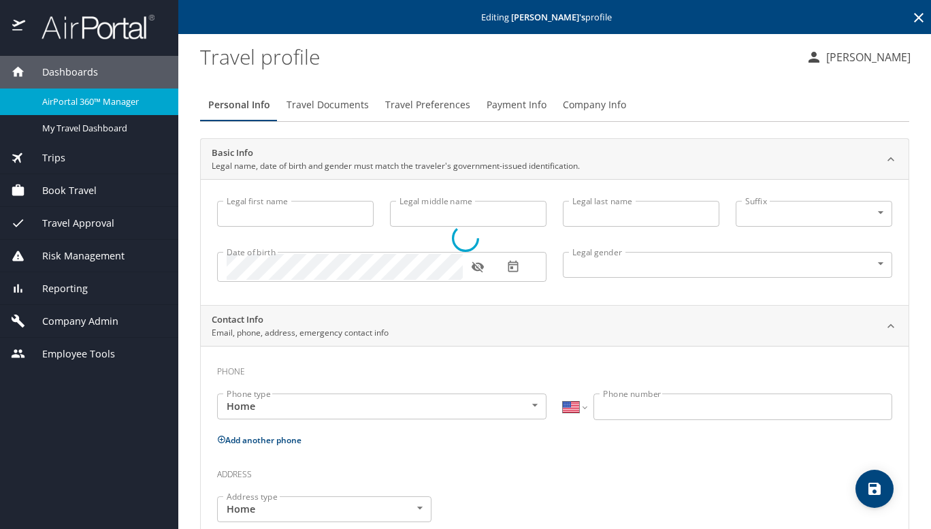
type input "[PERSON_NAME]"
type input "[DEMOGRAPHIC_DATA]"
select select "US"
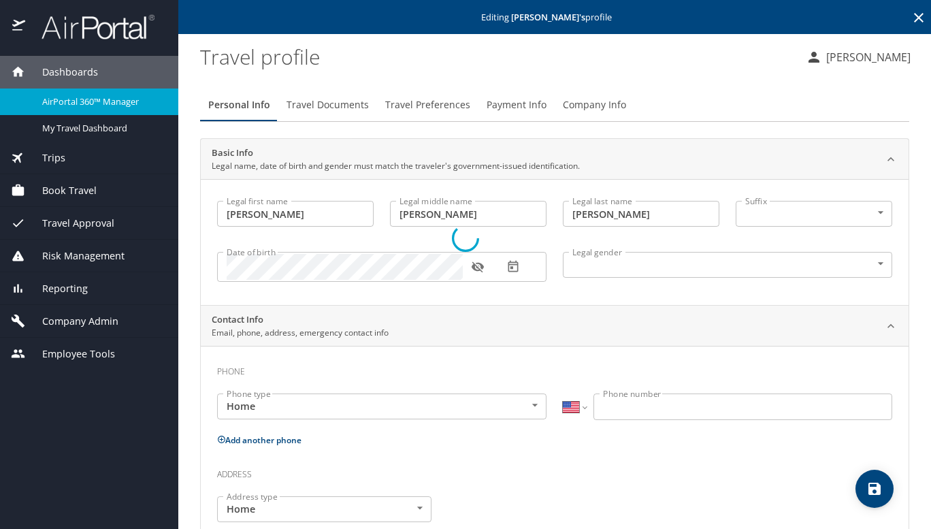
select select "US"
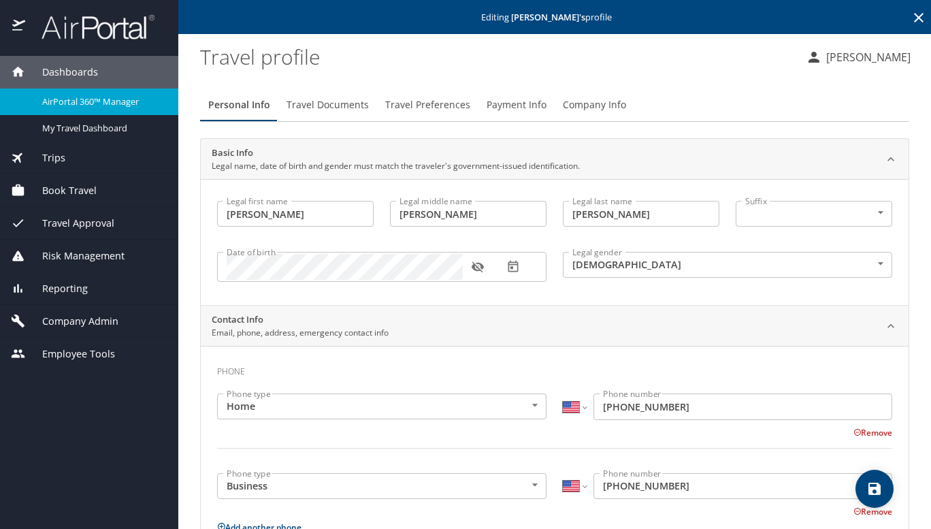
click at [914, 16] on icon at bounding box center [919, 18] width 10 height 10
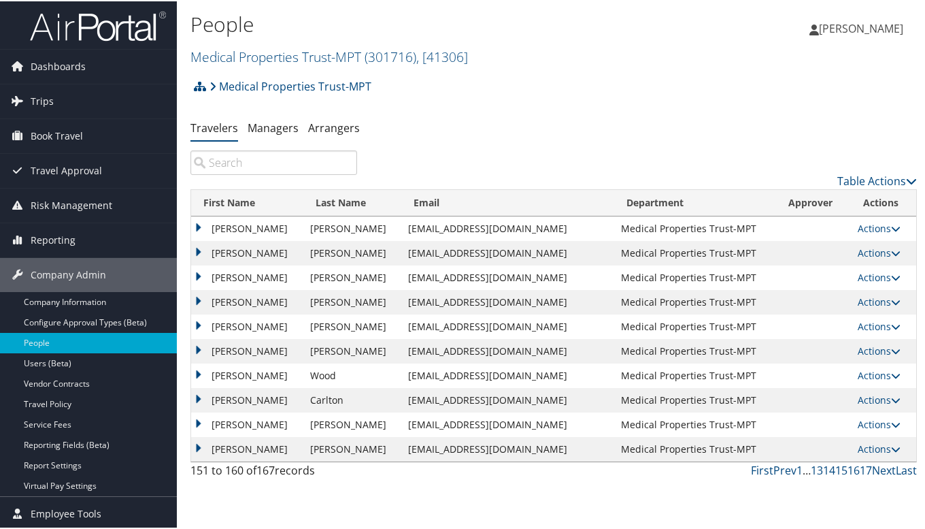
click at [193, 227] on td "[PERSON_NAME]" at bounding box center [247, 227] width 112 height 24
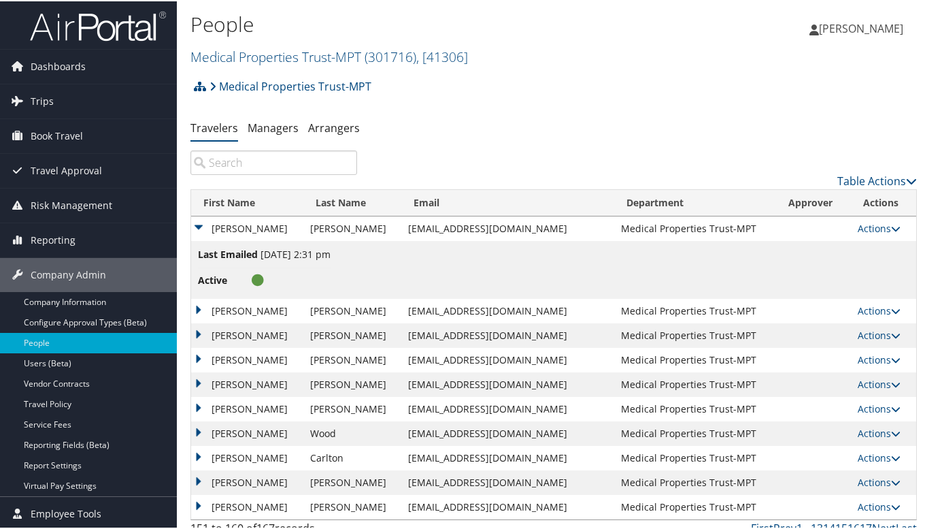
click at [865, 223] on link "Actions" at bounding box center [879, 226] width 43 height 13
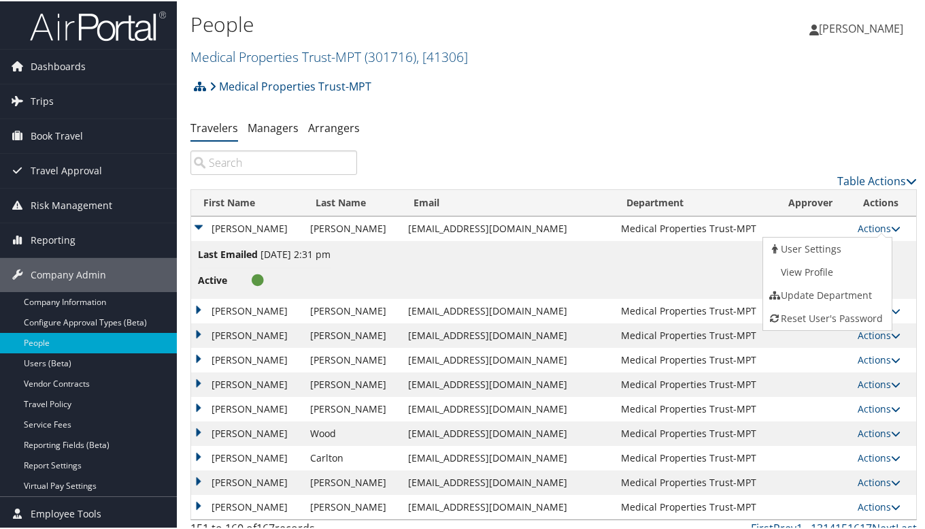
click at [829, 267] on link "View Profile" at bounding box center [825, 270] width 125 height 23
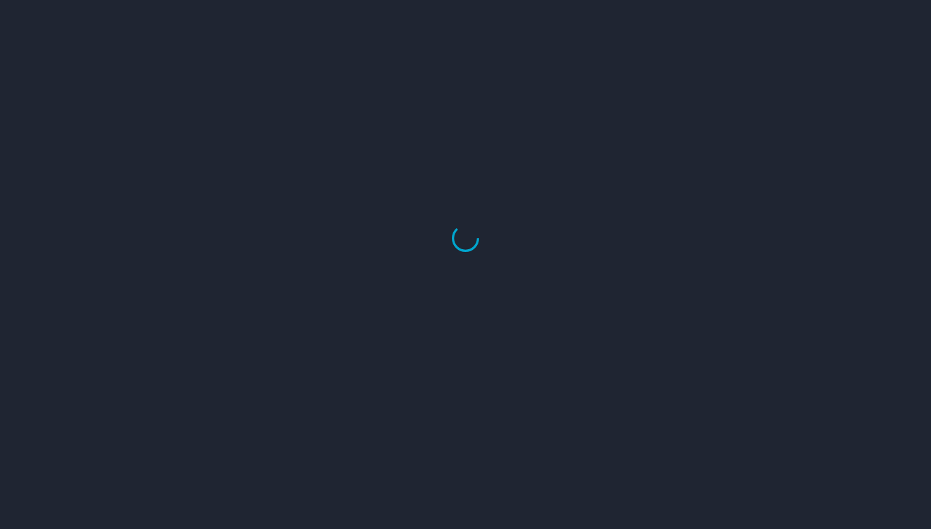
select select "US"
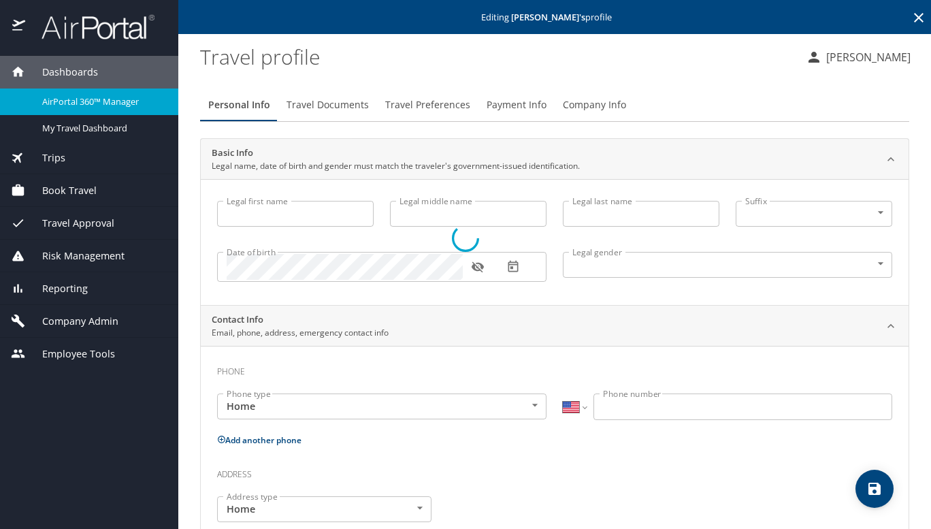
type input "[PERSON_NAME]"
type input "[DEMOGRAPHIC_DATA]"
select select "US"
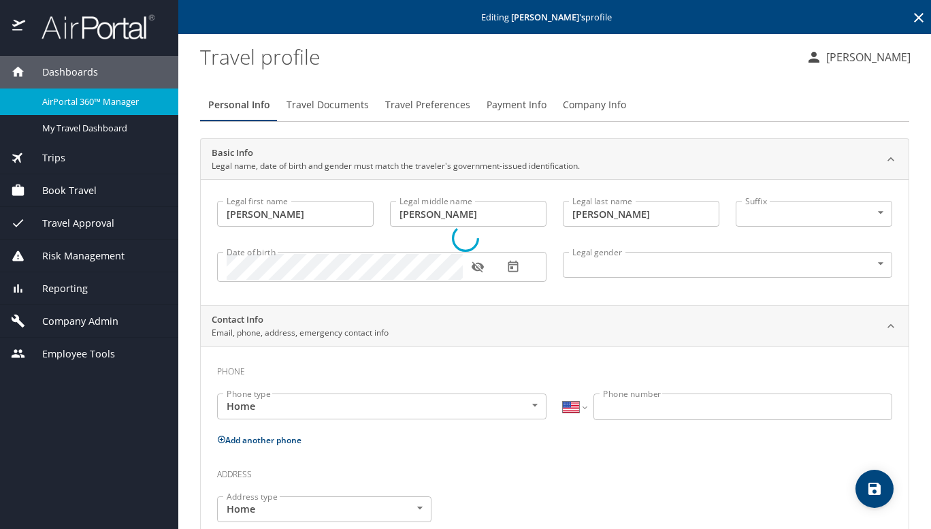
select select "US"
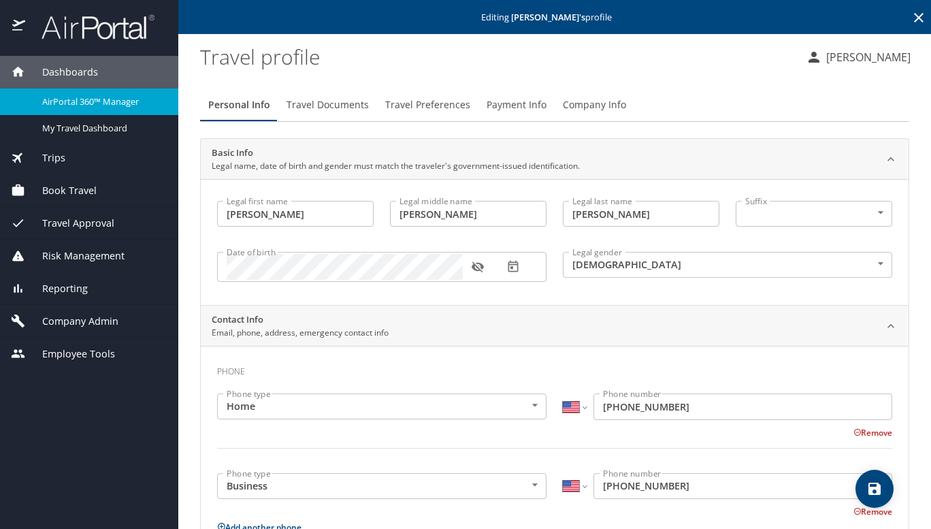
click at [340, 101] on span "Travel Documents" at bounding box center [327, 105] width 82 height 17
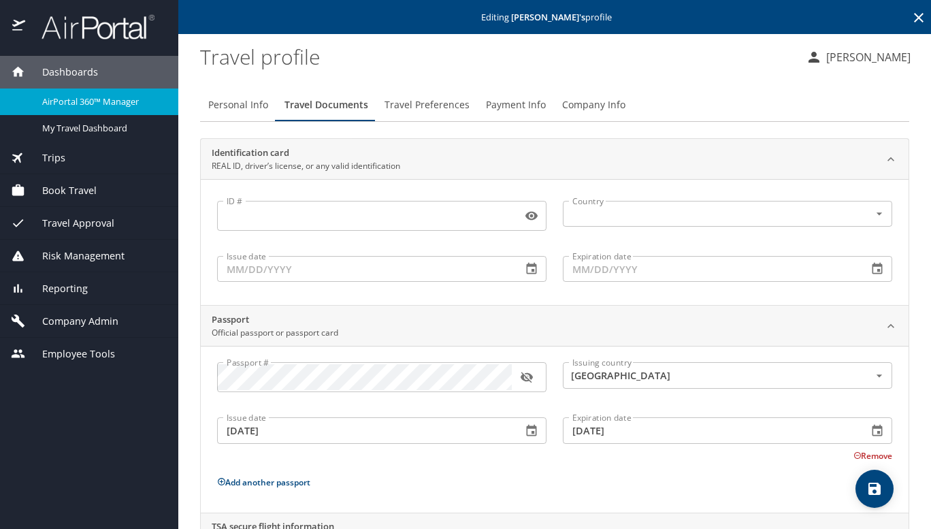
click at [407, 103] on span "Travel Preferences" at bounding box center [426, 105] width 85 height 17
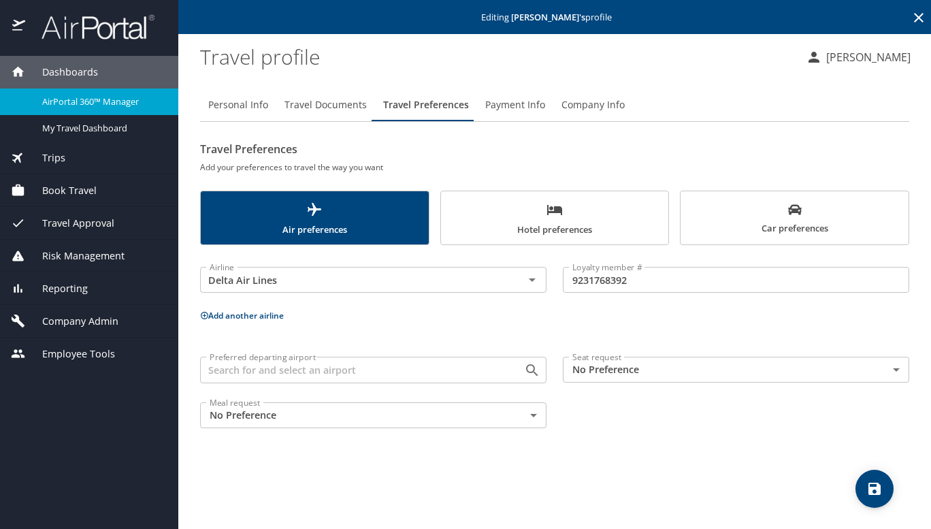
click at [523, 105] on span "Payment Info" at bounding box center [515, 105] width 60 height 17
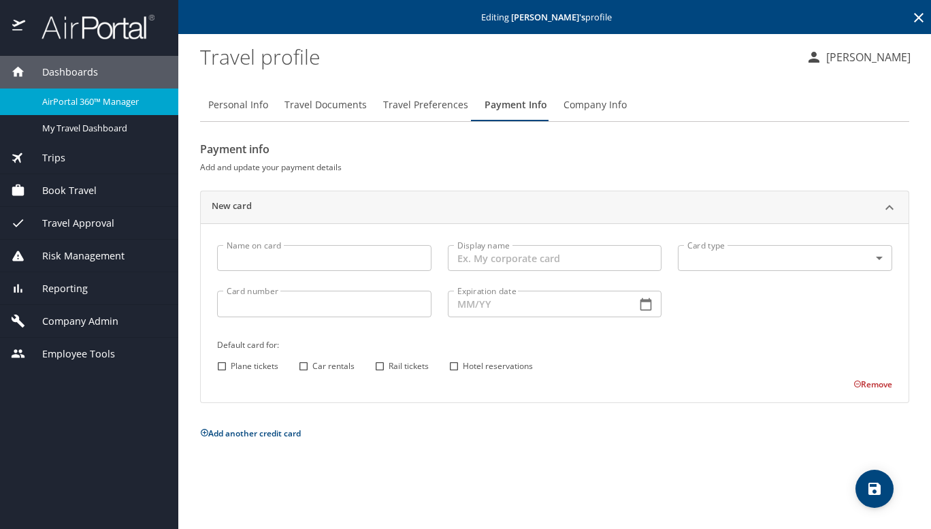
click at [225, 102] on span "Personal Info" at bounding box center [238, 105] width 60 height 17
select select "US"
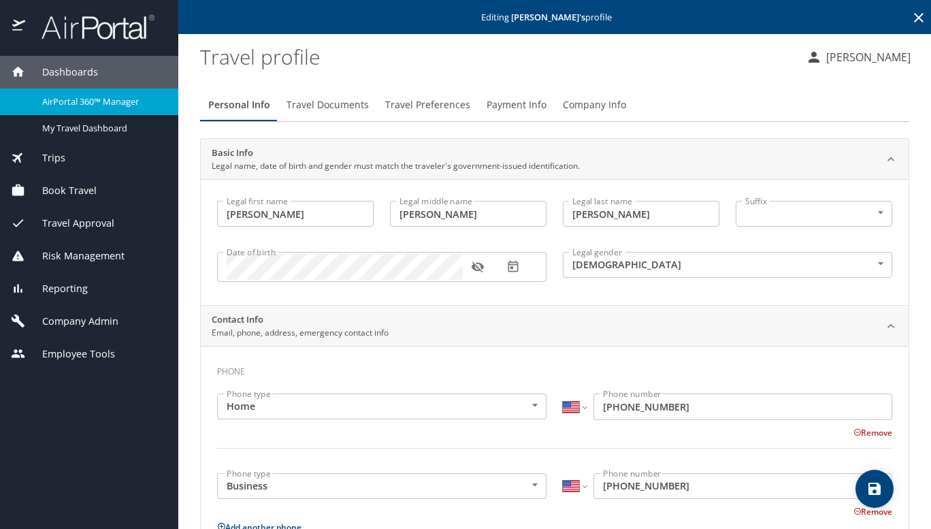
click at [910, 16] on icon at bounding box center [918, 18] width 16 height 16
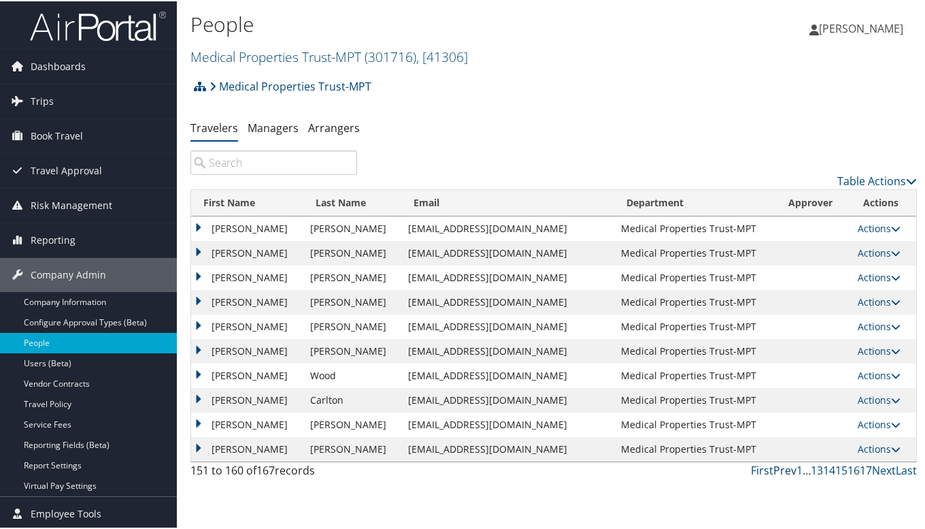
click at [776, 463] on link "Prev" at bounding box center [785, 468] width 23 height 15
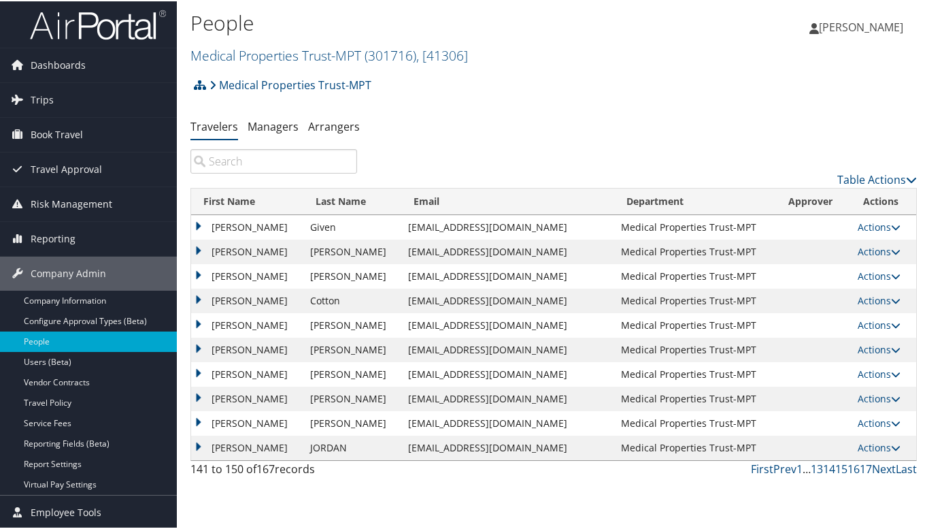
click at [301, 160] on input "search" at bounding box center [273, 160] width 167 height 24
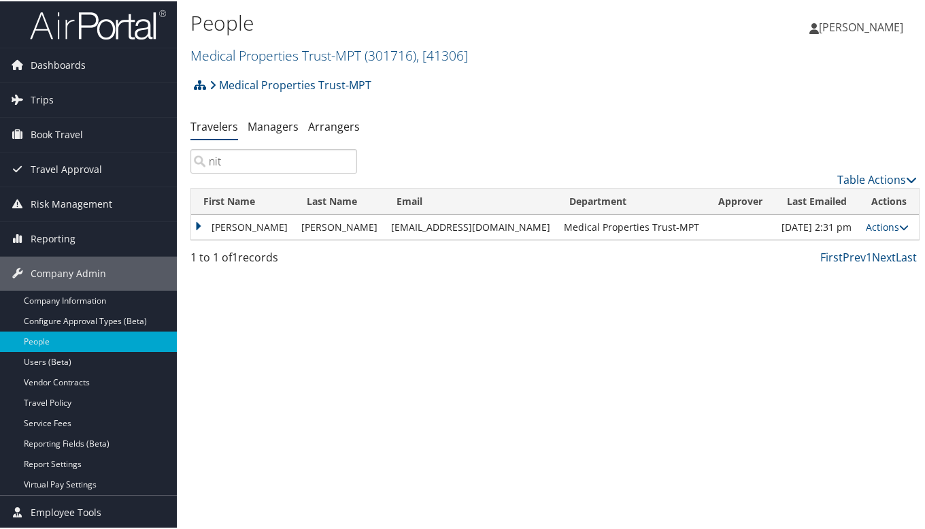
type input "nit"
click at [200, 226] on td "[PERSON_NAME]" at bounding box center [242, 226] width 103 height 24
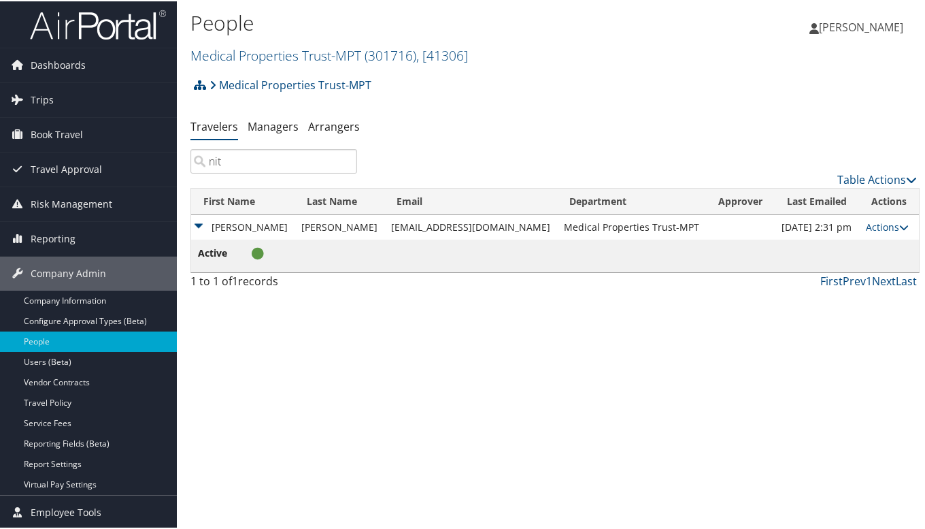
click at [881, 224] on link "Actions" at bounding box center [887, 225] width 43 height 13
click at [868, 263] on link "View Profile" at bounding box center [835, 269] width 125 height 23
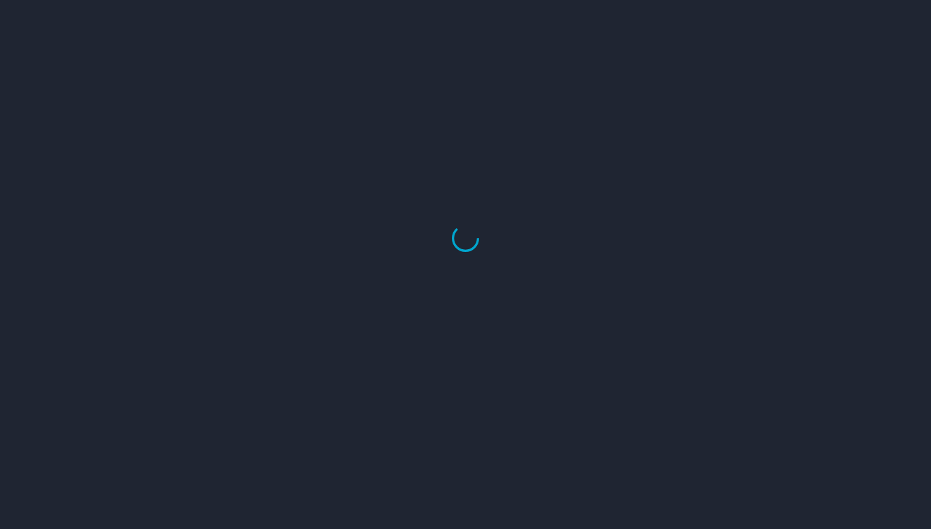
select select "US"
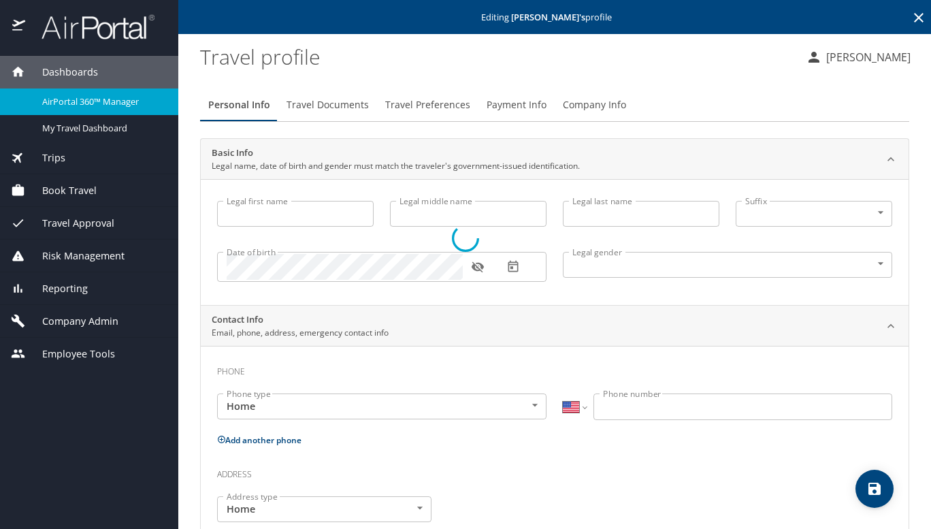
type input "[PERSON_NAME]"
type input "[DEMOGRAPHIC_DATA]"
select select "US"
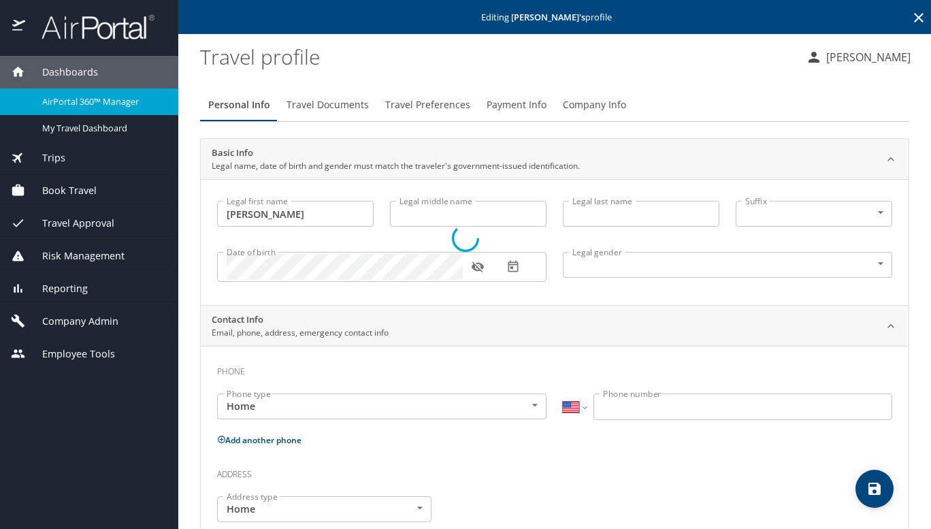
select select "US"
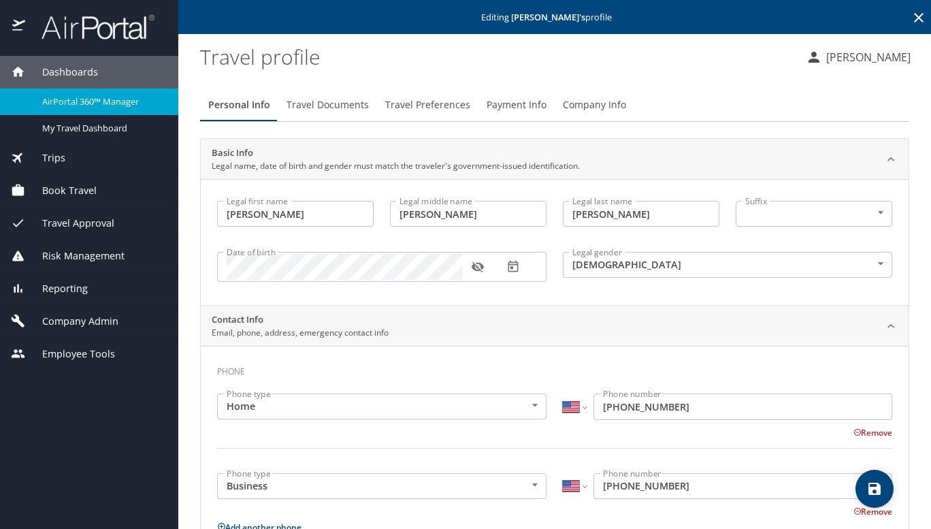
click at [426, 100] on span "Travel Preferences" at bounding box center [427, 105] width 85 height 17
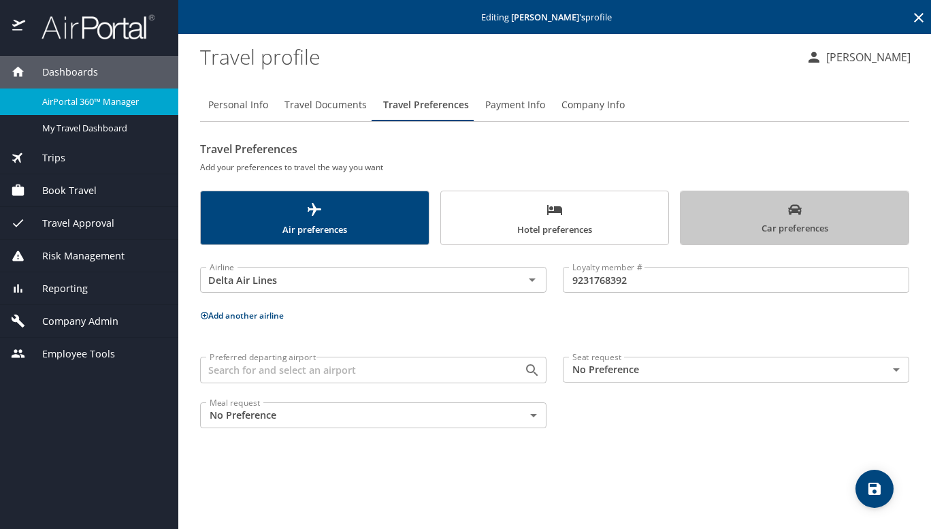
click at [787, 214] on span "Car preferences" at bounding box center [794, 219] width 212 height 33
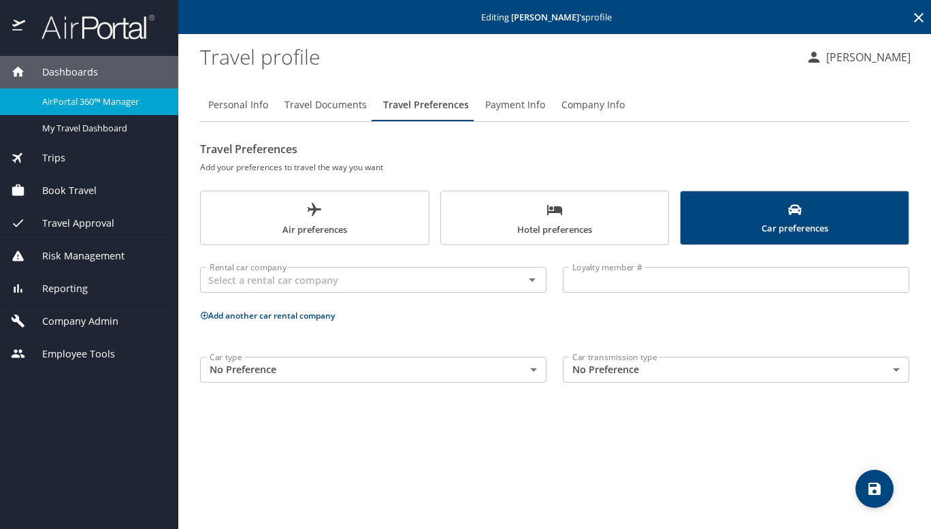
click at [74, 30] on img at bounding box center [91, 27] width 128 height 27
